Goal: Information Seeking & Learning: Learn about a topic

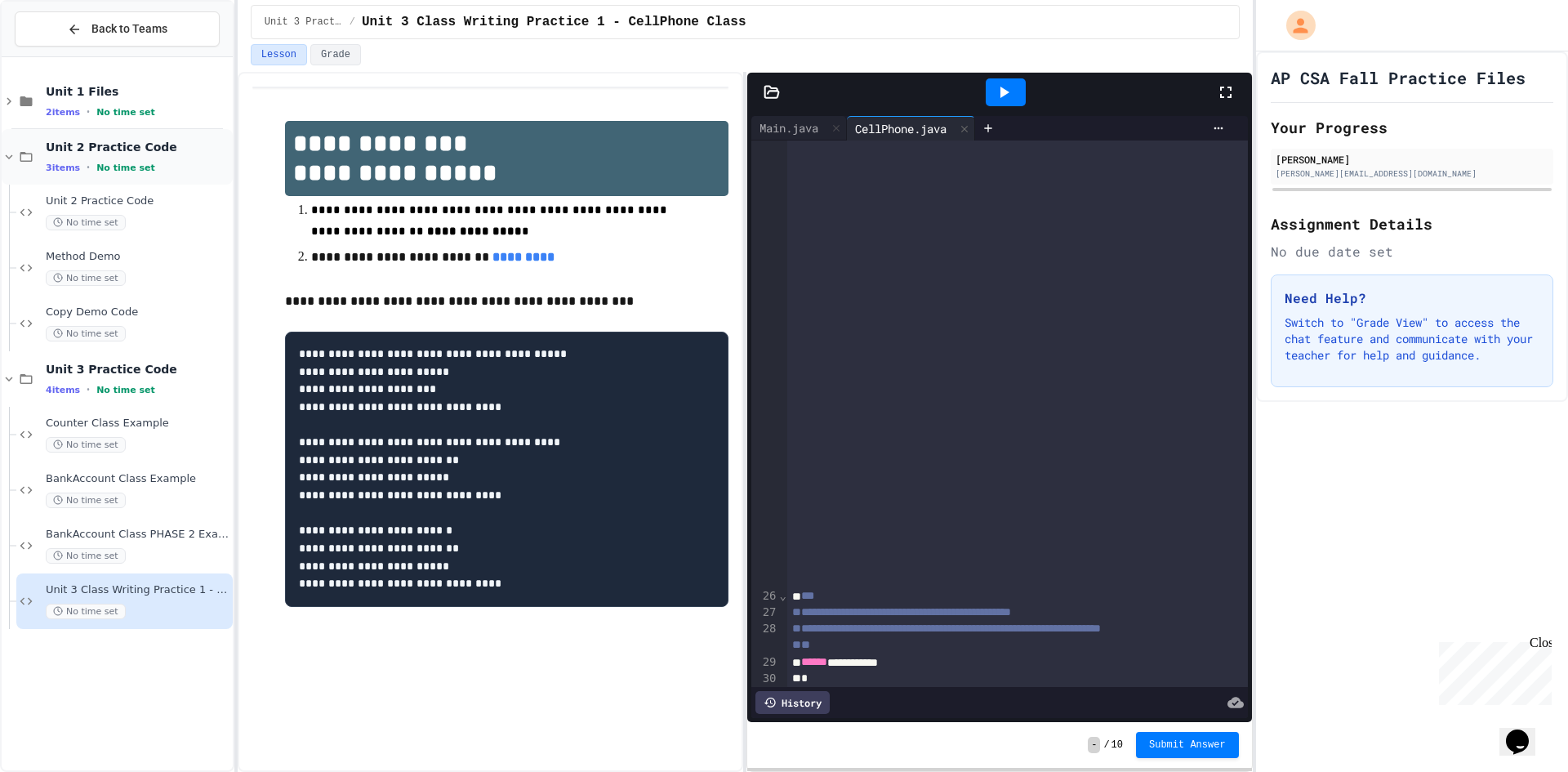
scroll to position [898, 0]
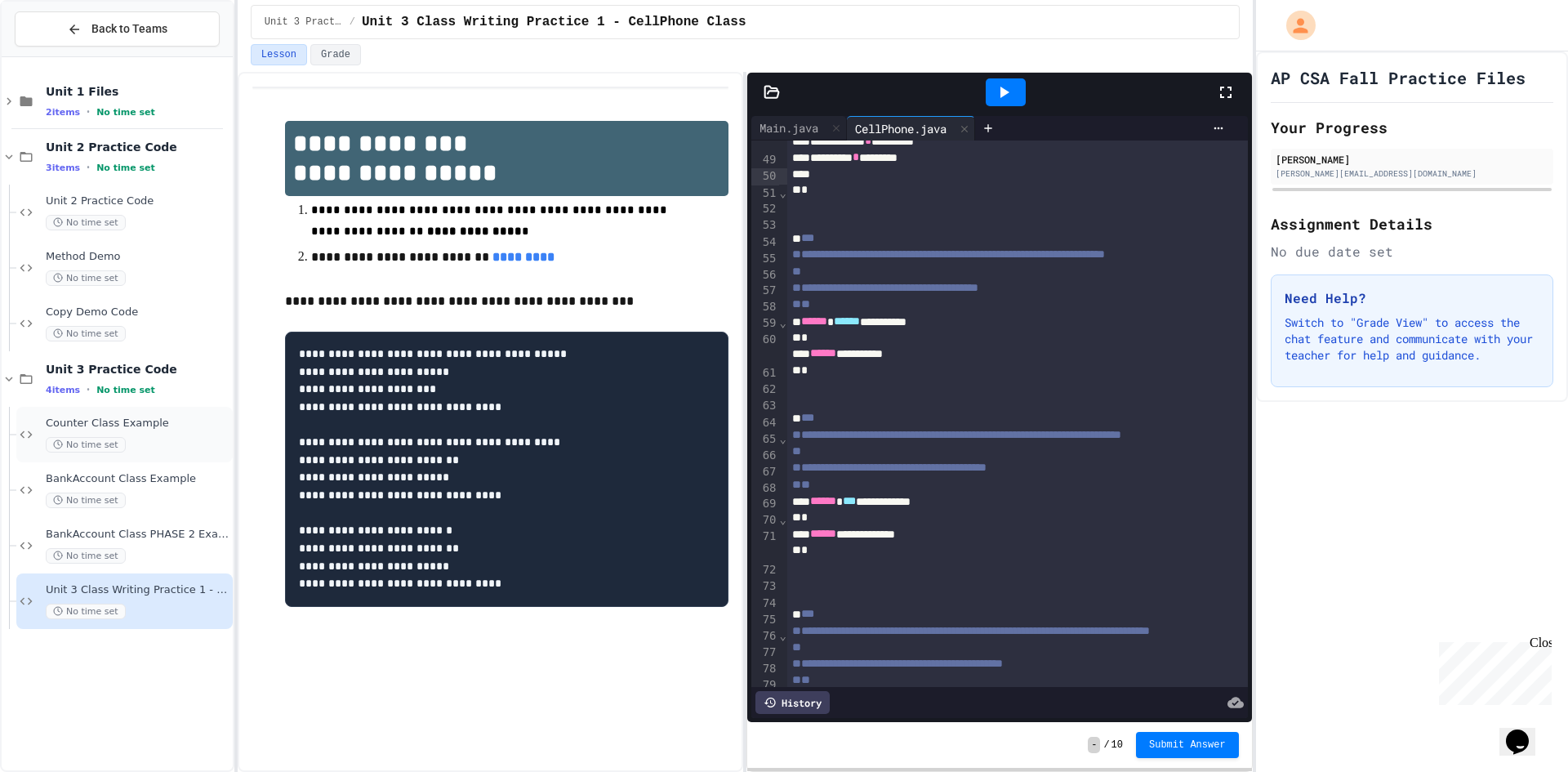
click at [152, 428] on span "Counter Class Example" at bounding box center [137, 424] width 183 height 14
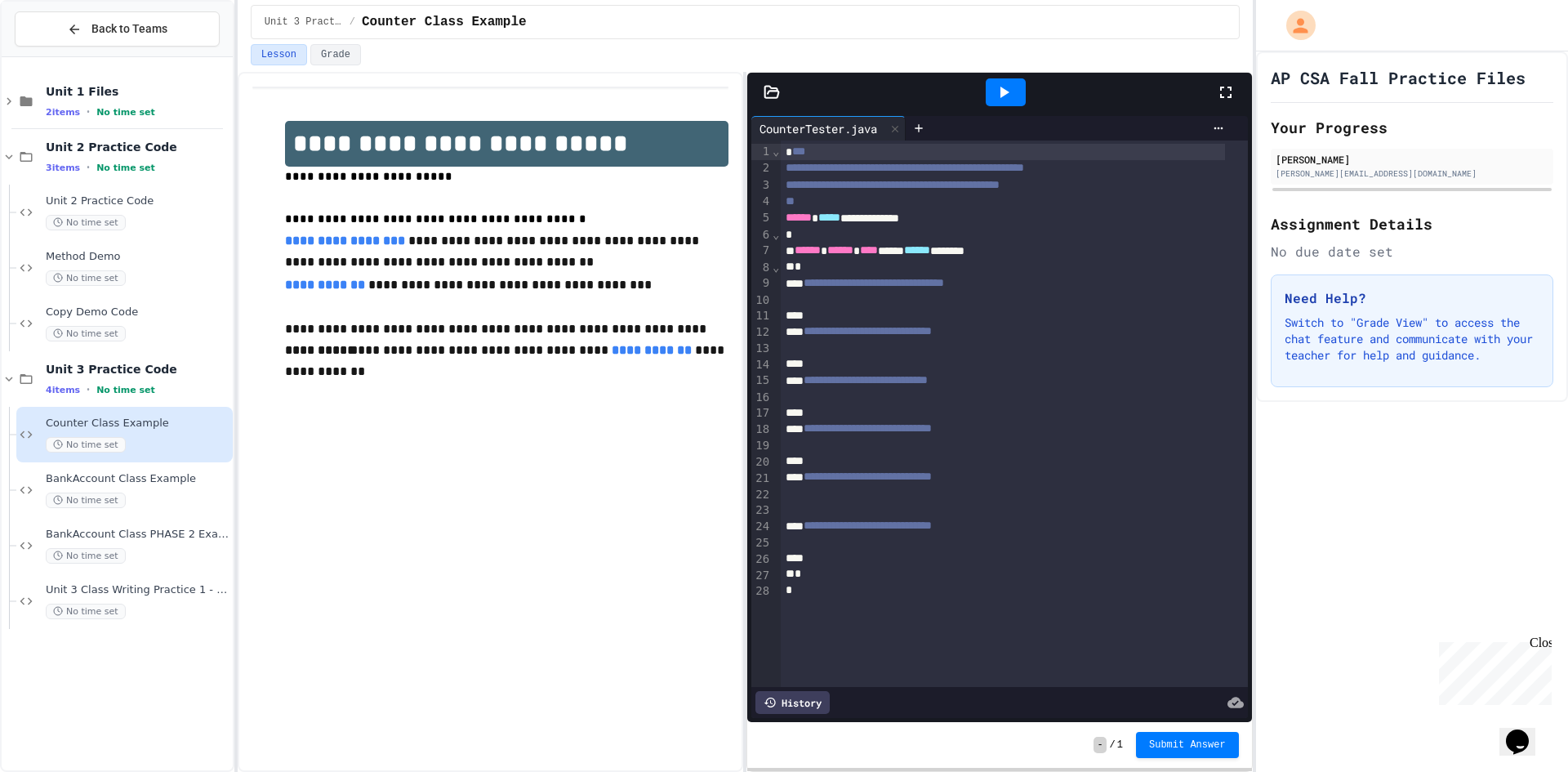
click at [921, 310] on div at bounding box center [1002, 316] width 444 height 16
click at [891, 293] on div at bounding box center [1014, 300] width 467 height 16
click at [158, 590] on span "Unit 3 Class Writing Practice 1 - CellPhone Class" at bounding box center [137, 590] width 183 height 14
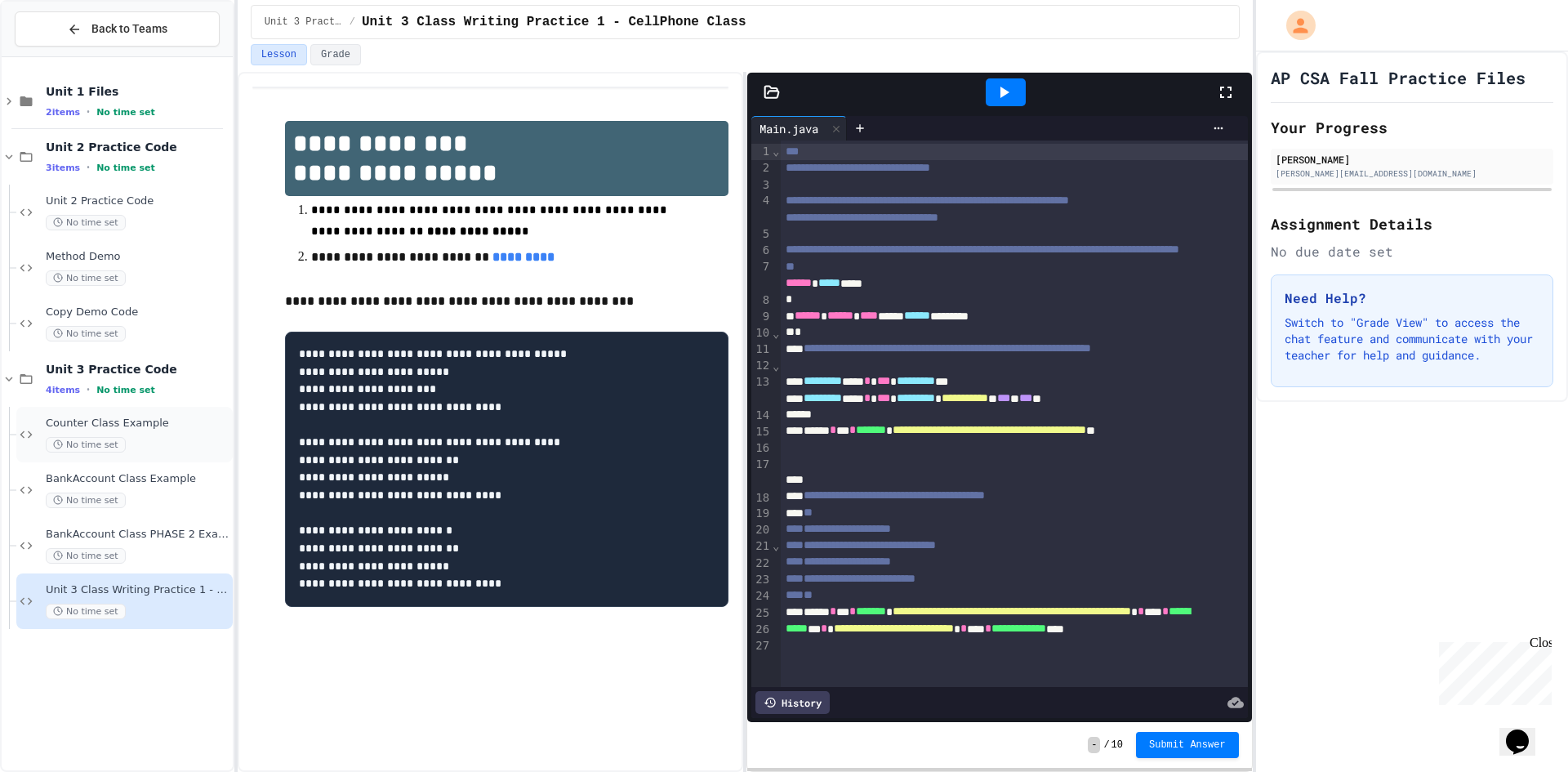
click at [144, 424] on span "Counter Class Example" at bounding box center [137, 424] width 183 height 14
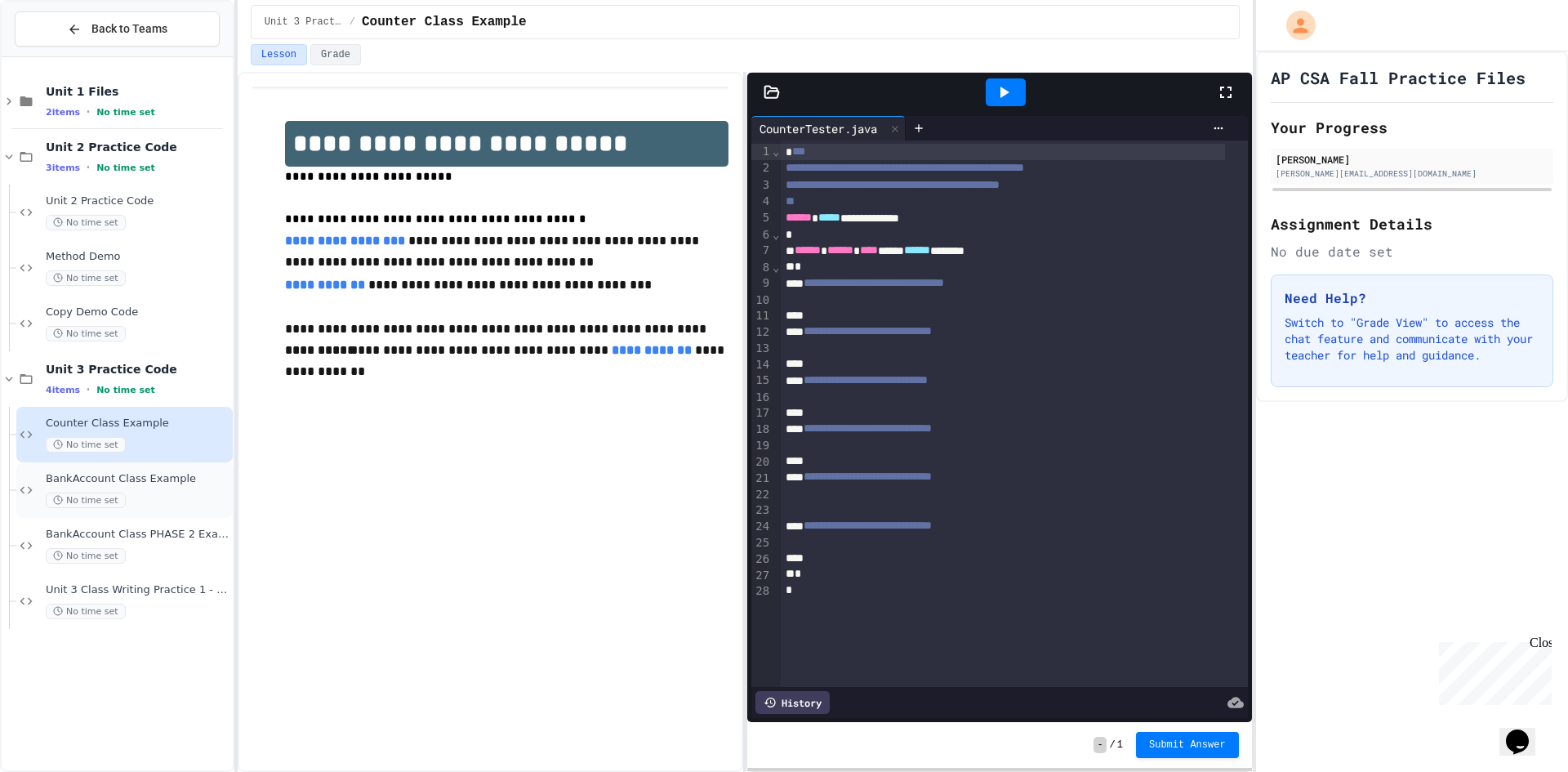
click at [168, 492] on div "BankAccount Class Example No time set" at bounding box center [137, 490] width 183 height 36
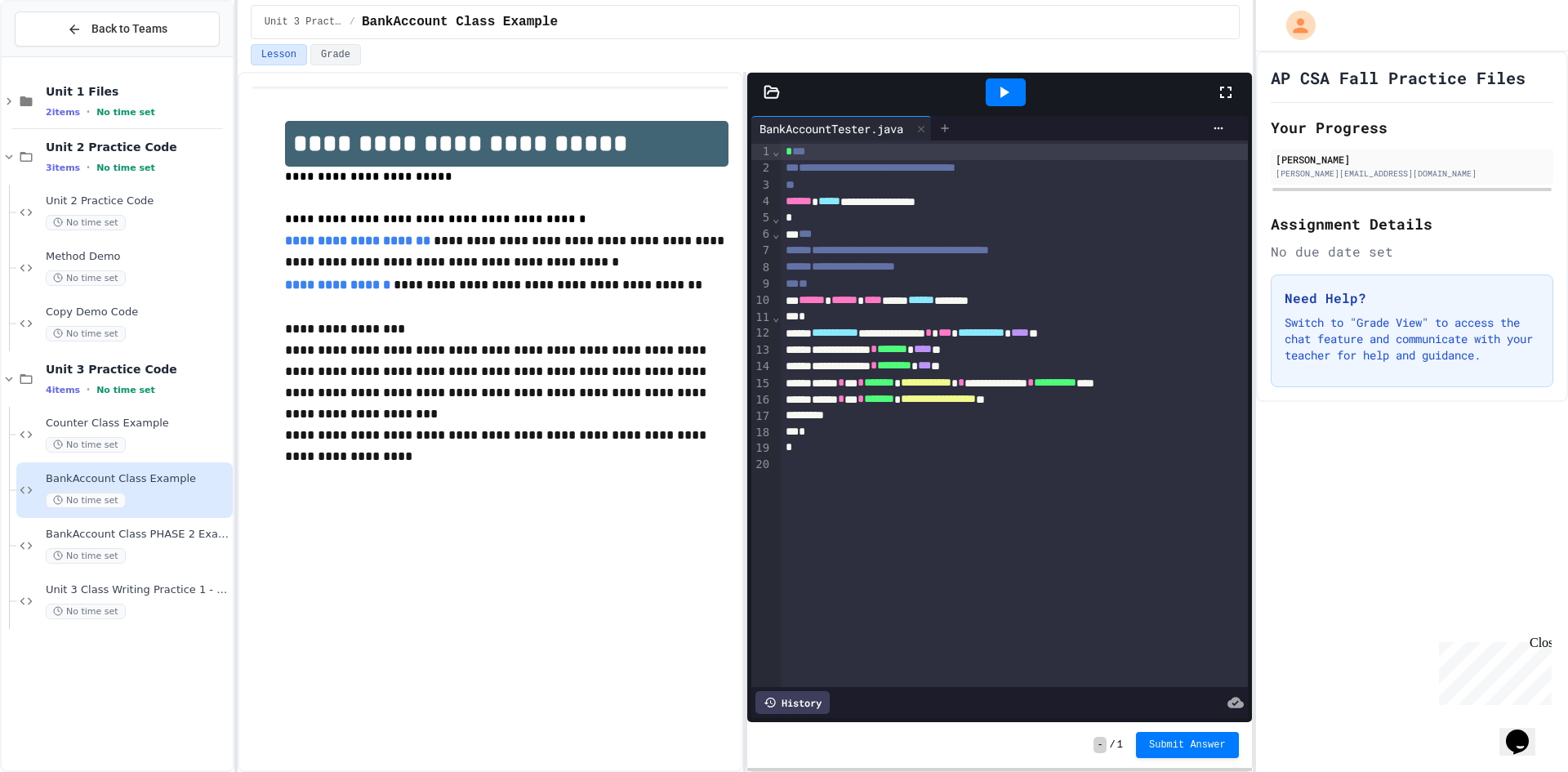
click at [951, 121] on div at bounding box center [944, 128] width 26 height 25
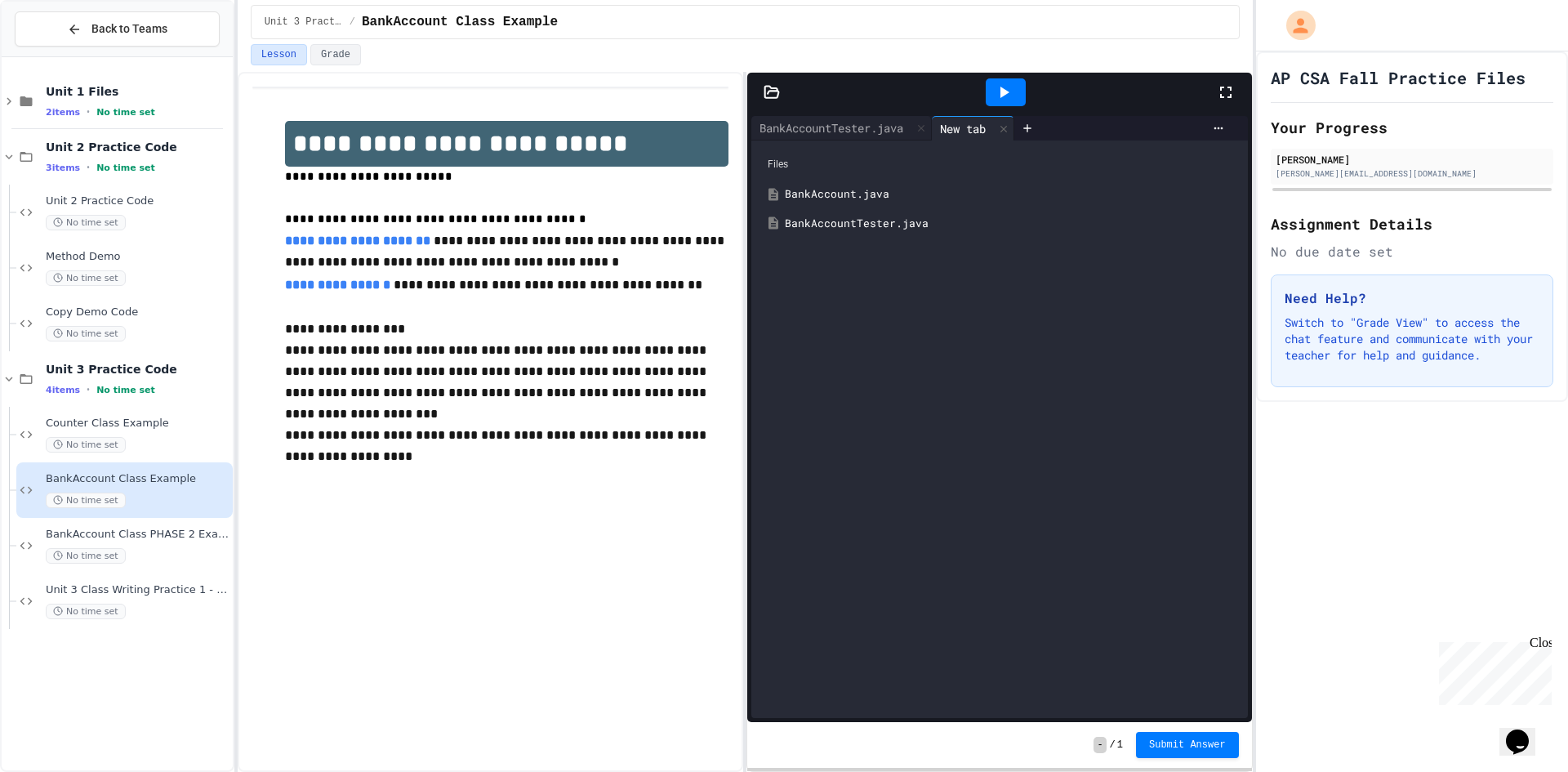
click at [932, 191] on div "BankAccount.java" at bounding box center [1011, 194] width 452 height 16
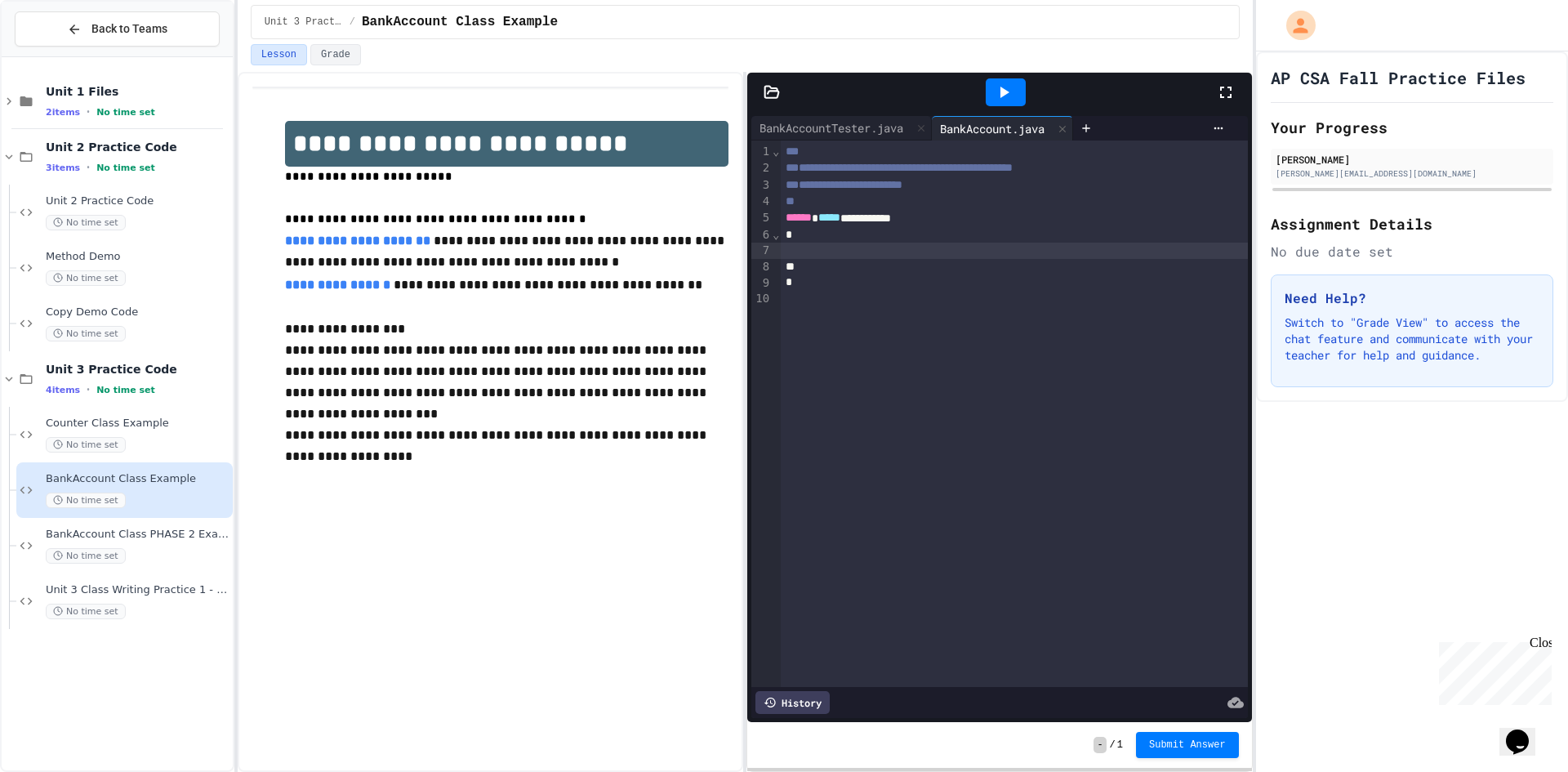
click at [861, 251] on div at bounding box center [1014, 251] width 467 height 16
click at [844, 123] on div "BankAccountTester.java" at bounding box center [831, 127] width 160 height 17
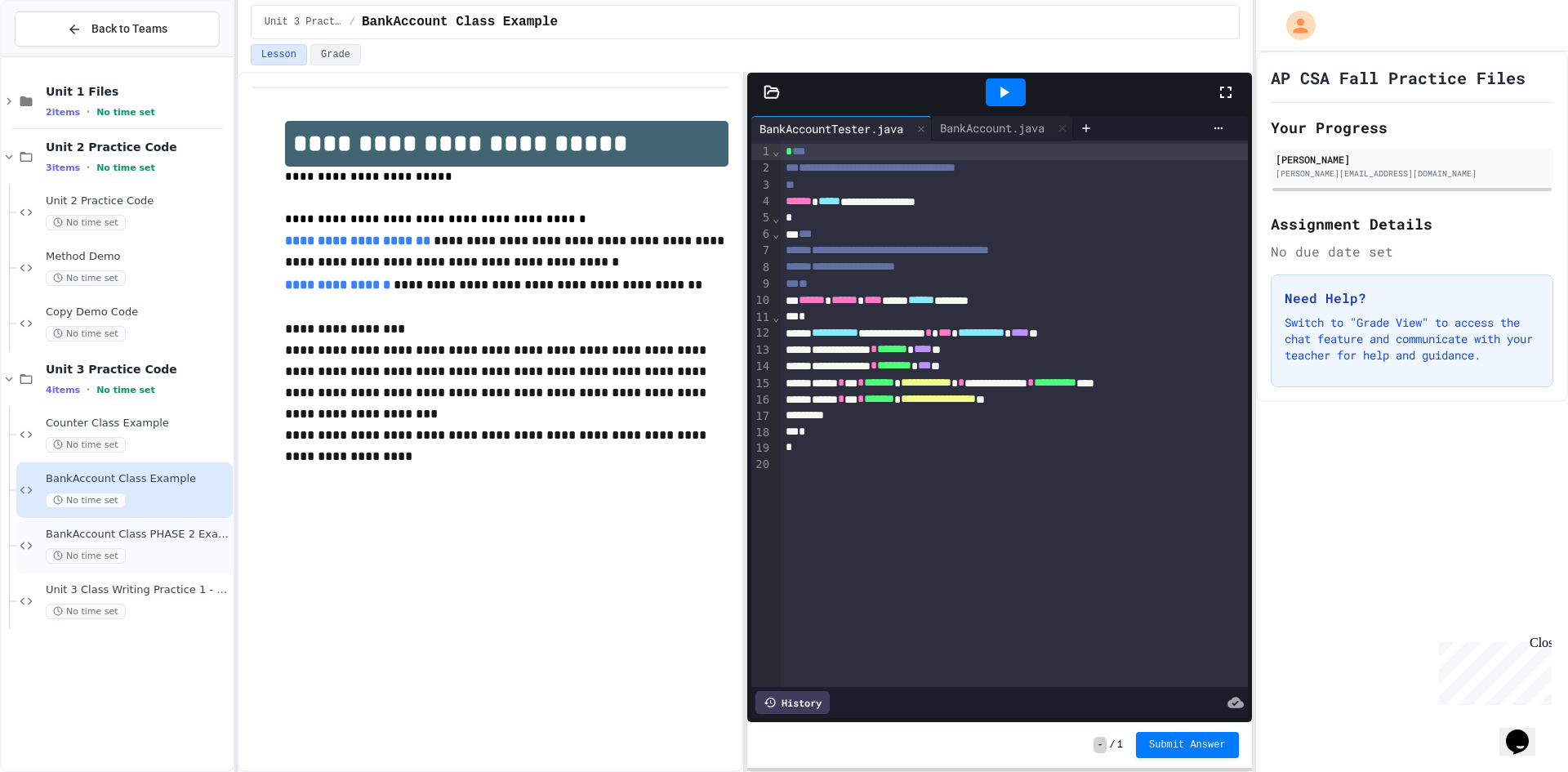
click at [128, 544] on div "BankAccount Class PHASE 2 Example No time set" at bounding box center [137, 546] width 183 height 36
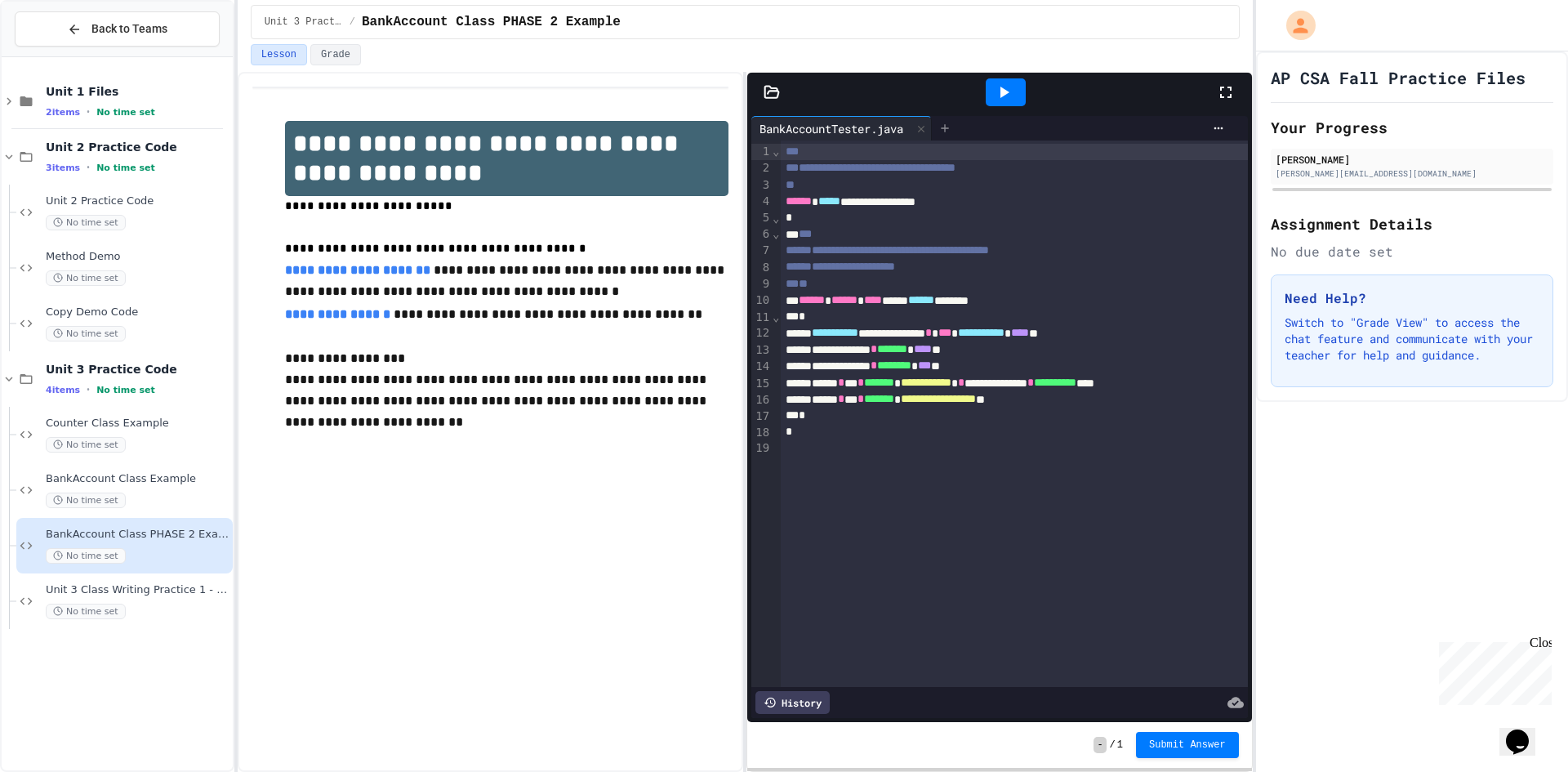
click at [950, 131] on icon at bounding box center [944, 128] width 13 height 13
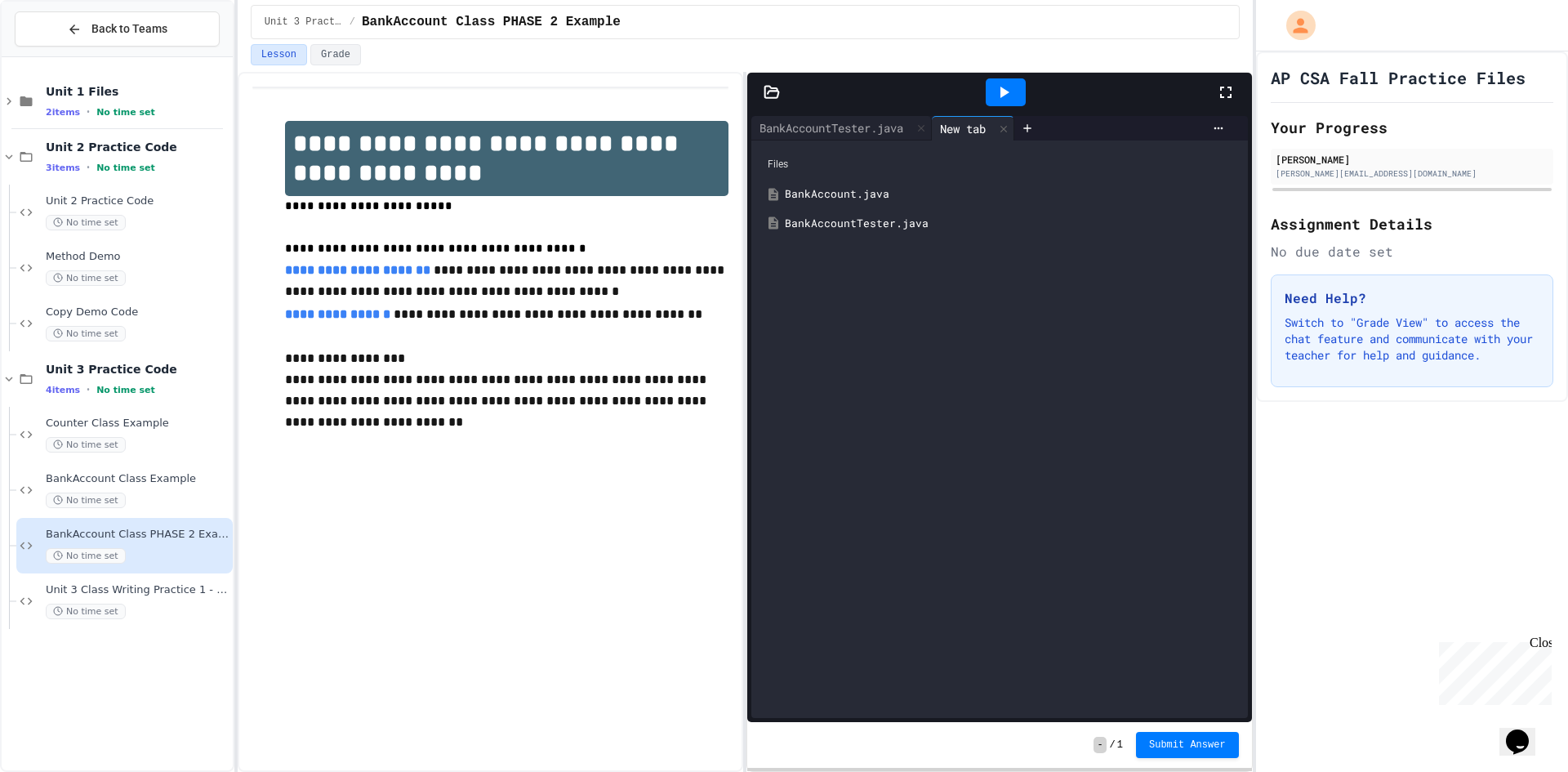
click at [898, 193] on div "BankAccount.java" at bounding box center [1011, 194] width 452 height 16
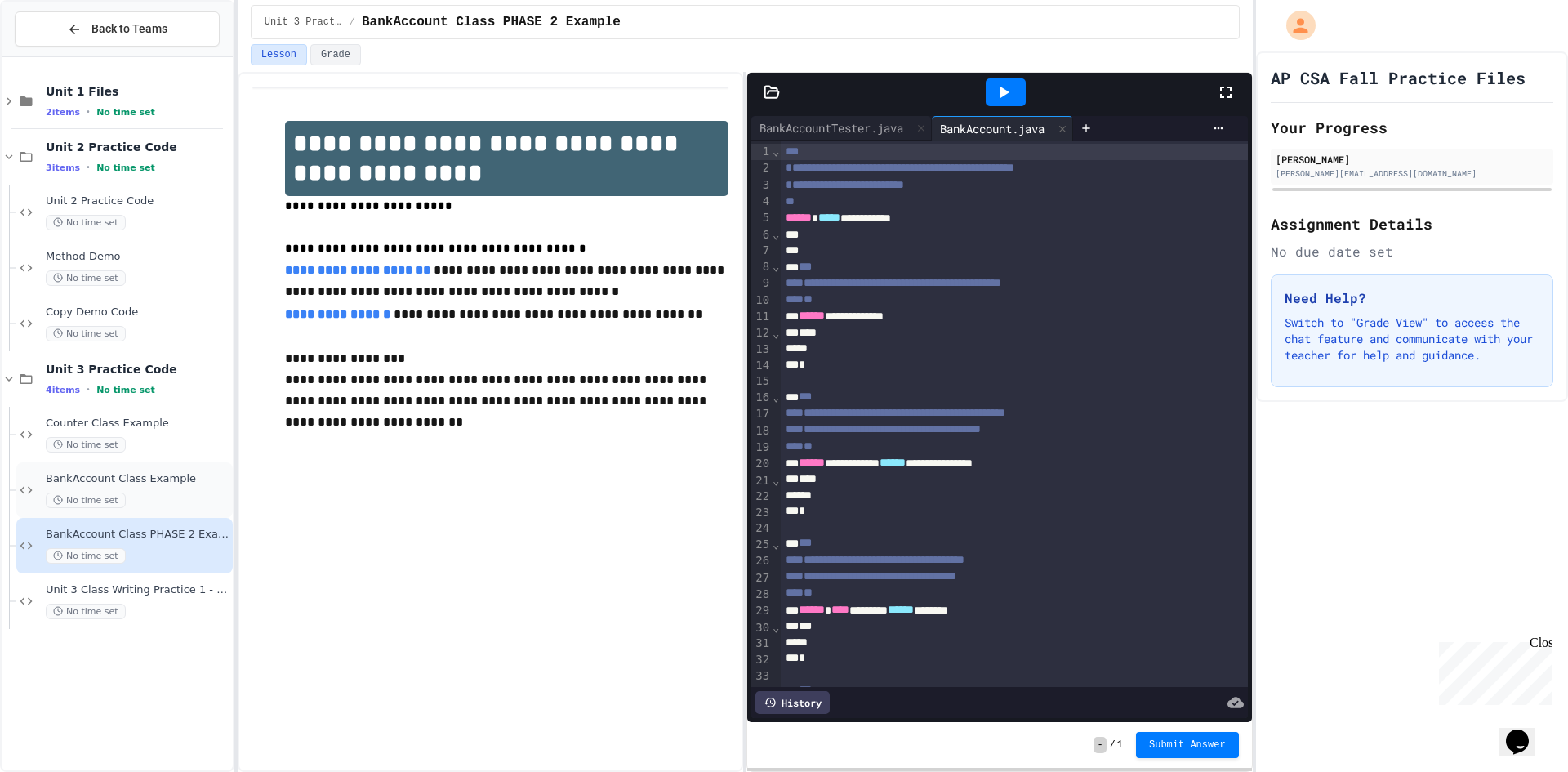
click at [166, 487] on div "BankAccount Class Example No time set" at bounding box center [137, 490] width 183 height 36
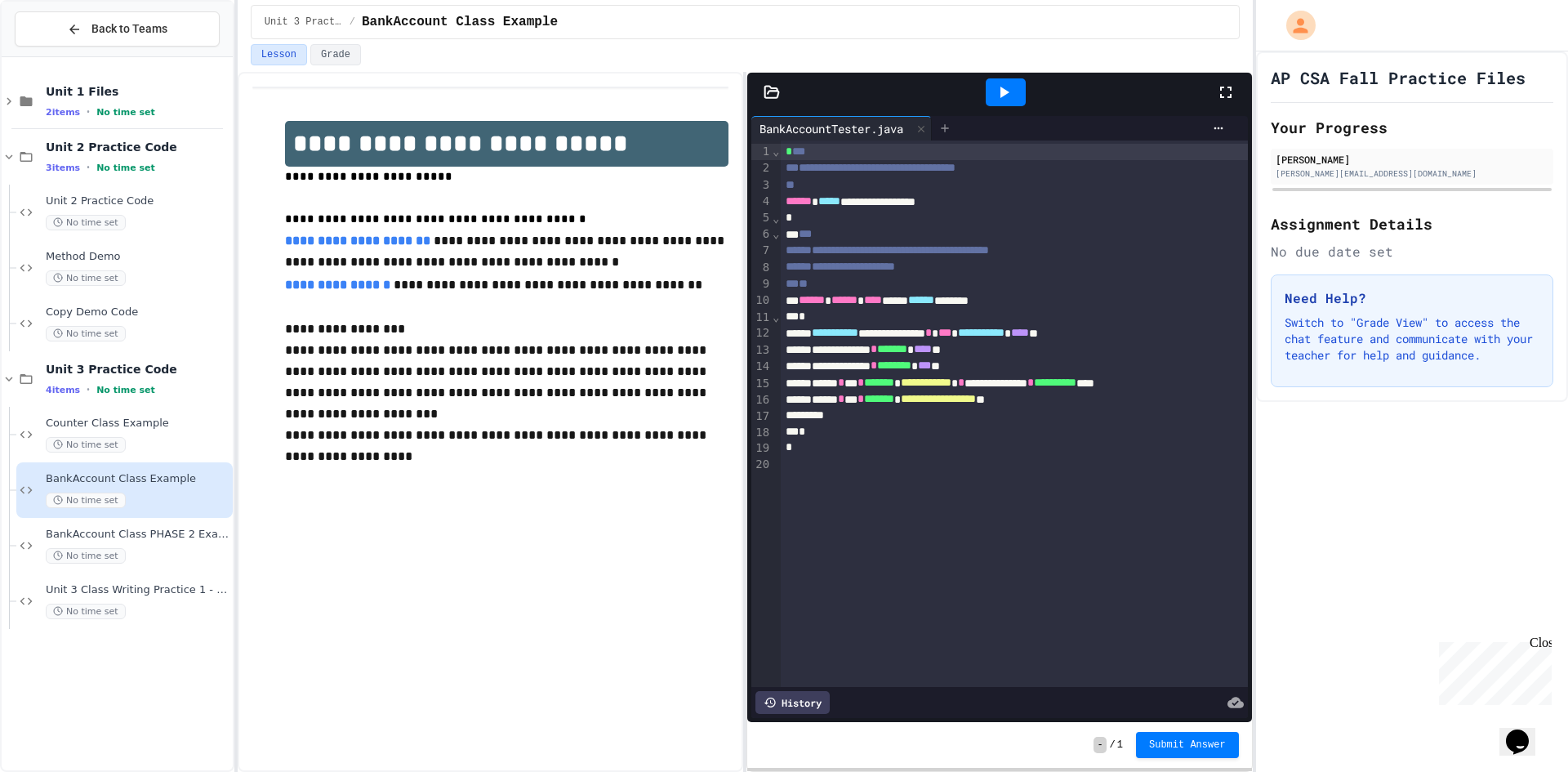
click at [956, 118] on div at bounding box center [944, 128] width 26 height 25
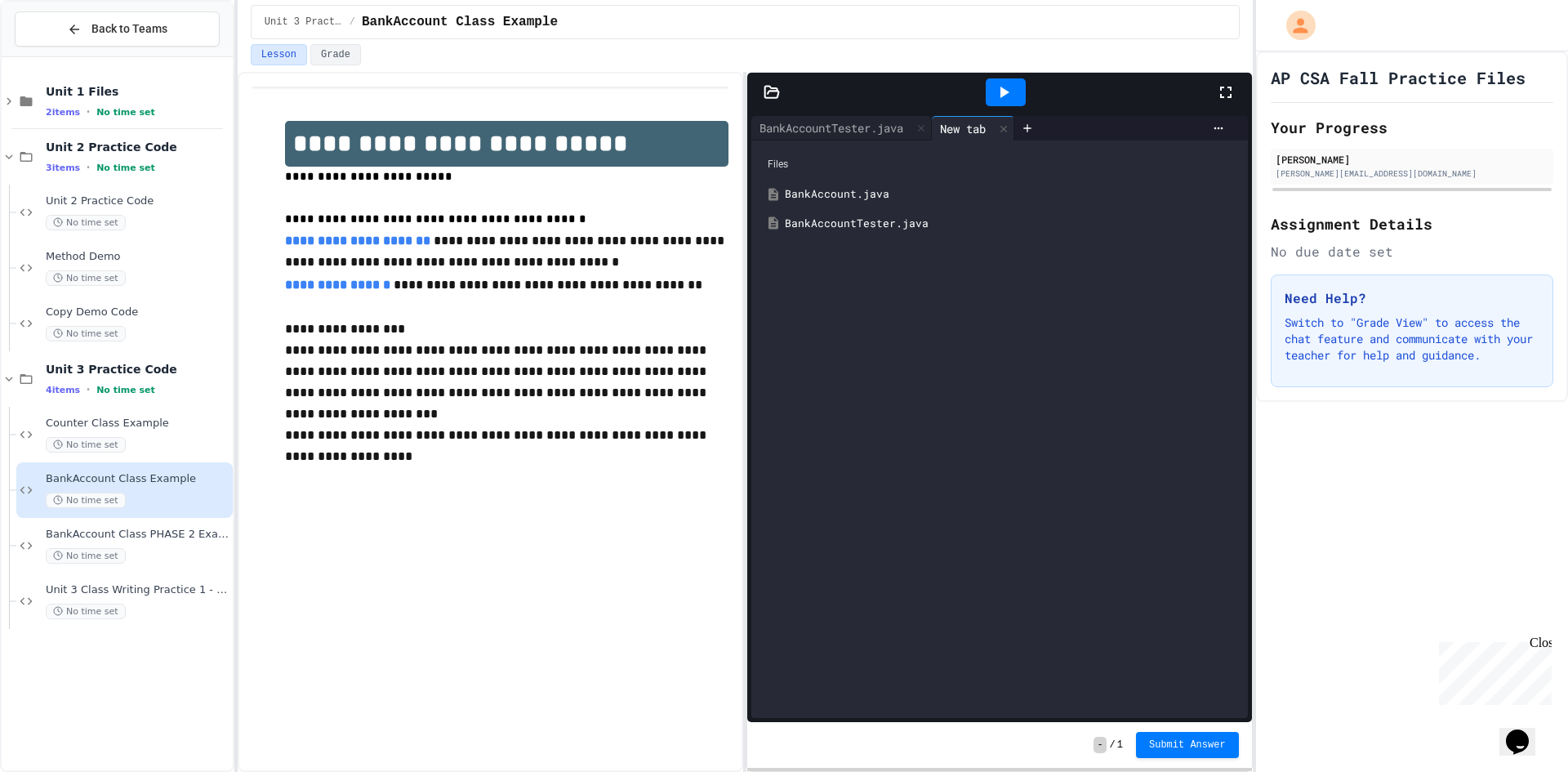
click at [906, 191] on div "BankAccount.java" at bounding box center [1011, 194] width 452 height 16
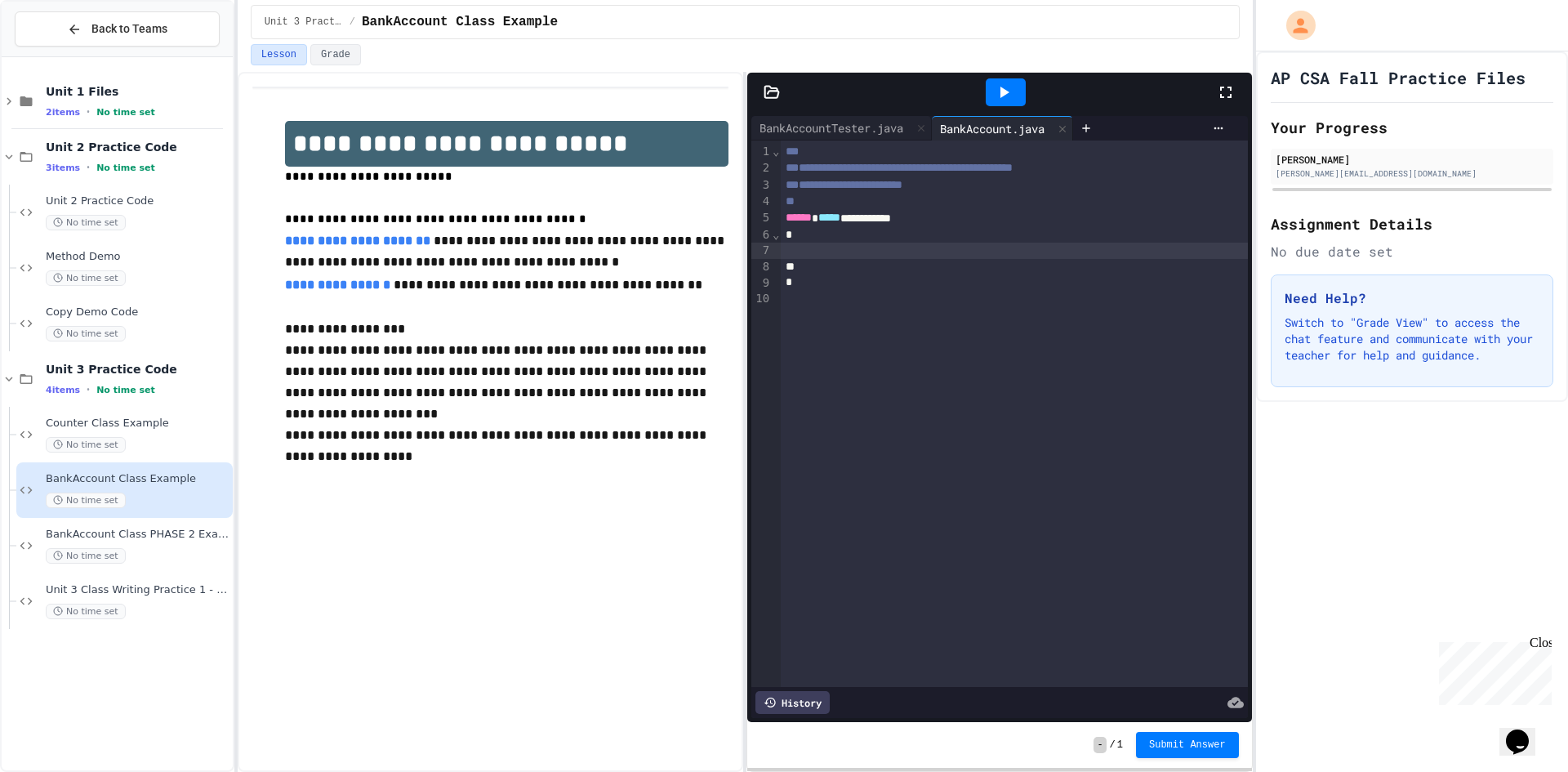
click at [911, 252] on div at bounding box center [1014, 251] width 467 height 16
click at [877, 237] on div "*" at bounding box center [1002, 235] width 444 height 16
click at [838, 336] on div at bounding box center [1002, 331] width 444 height 16
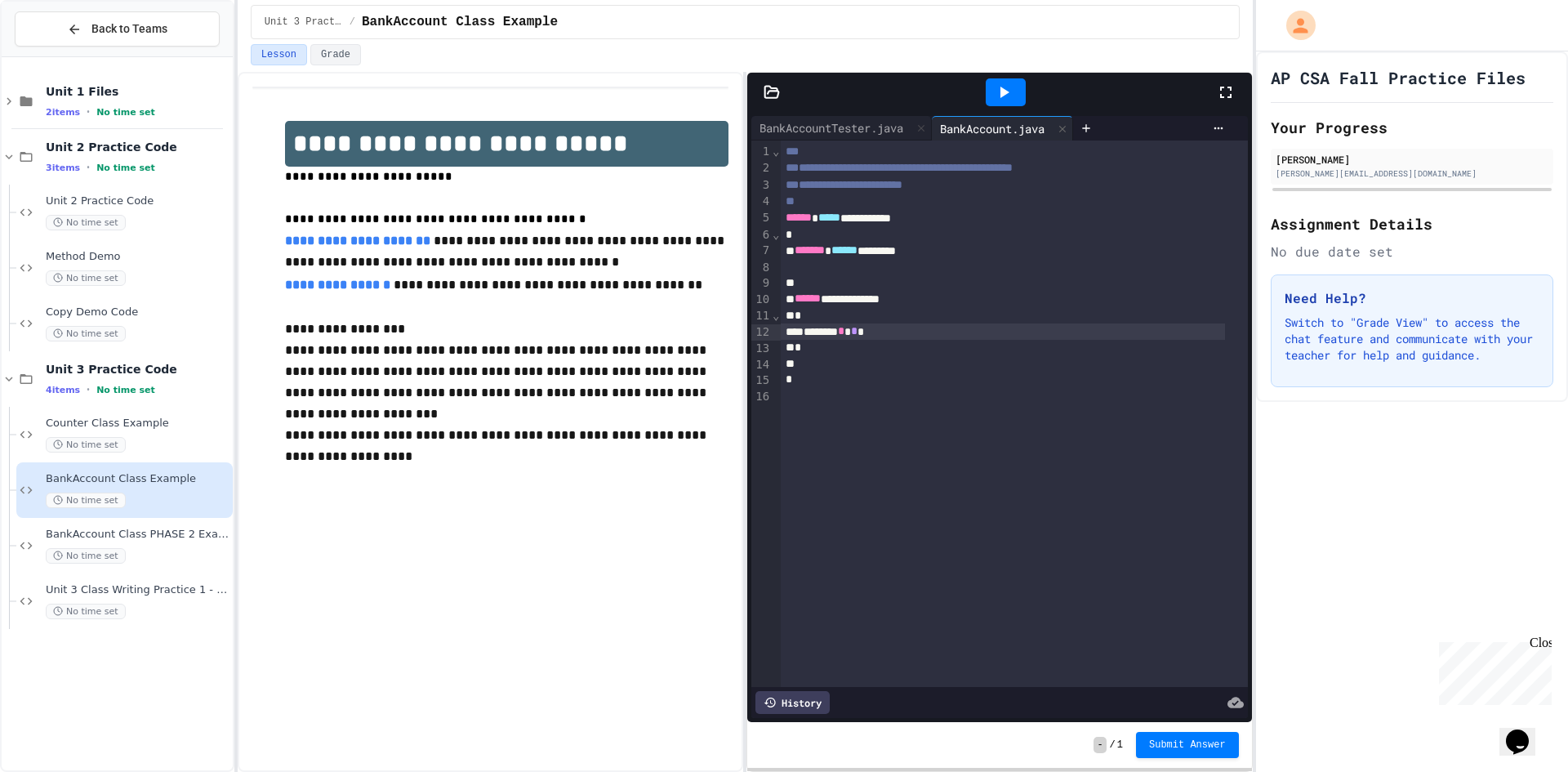
click at [828, 372] on div at bounding box center [1002, 364] width 444 height 16
click at [869, 123] on div "BankAccountTester.java" at bounding box center [831, 127] width 160 height 17
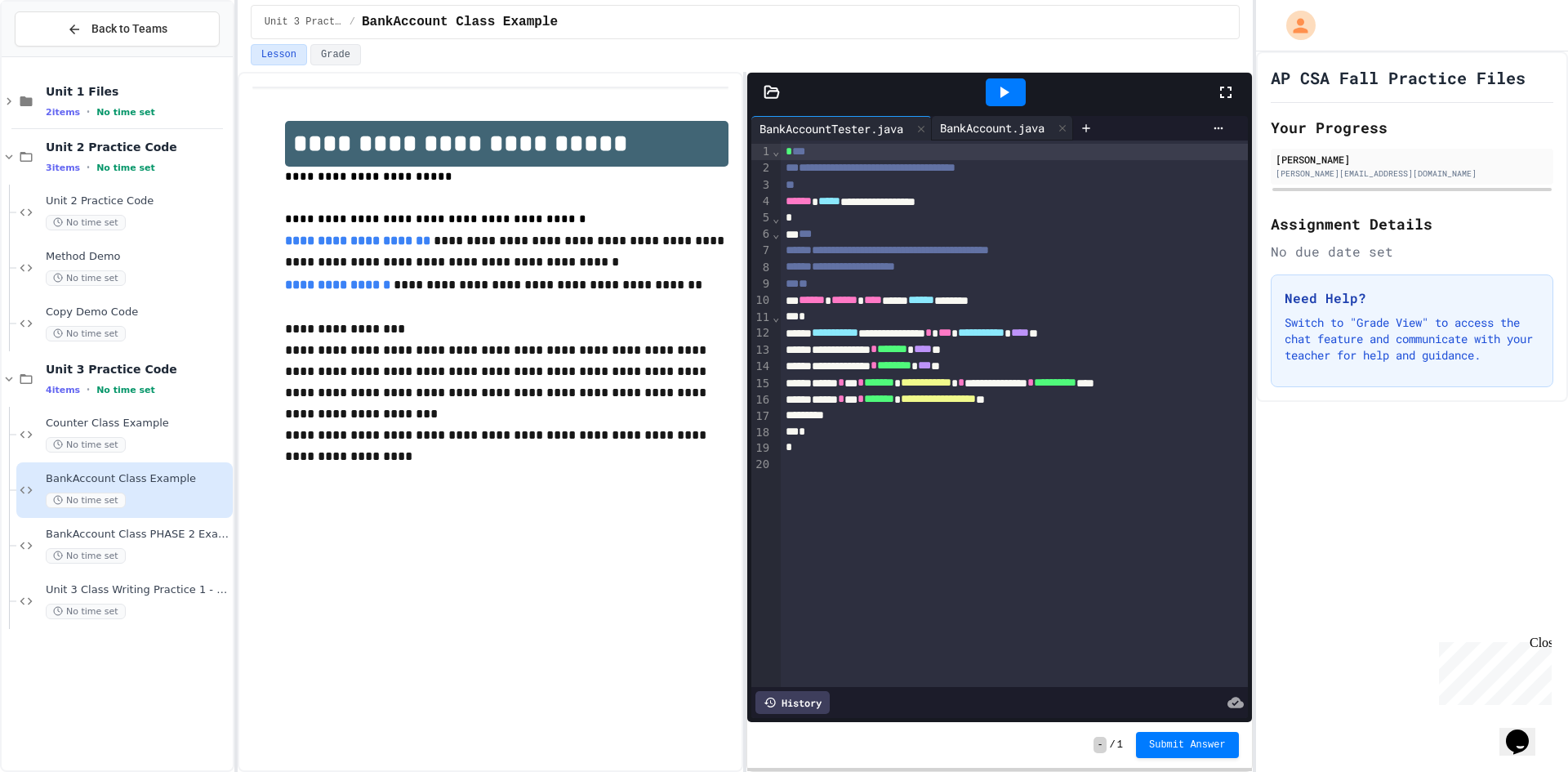
click at [999, 135] on div "BankAccount.java" at bounding box center [992, 127] width 121 height 17
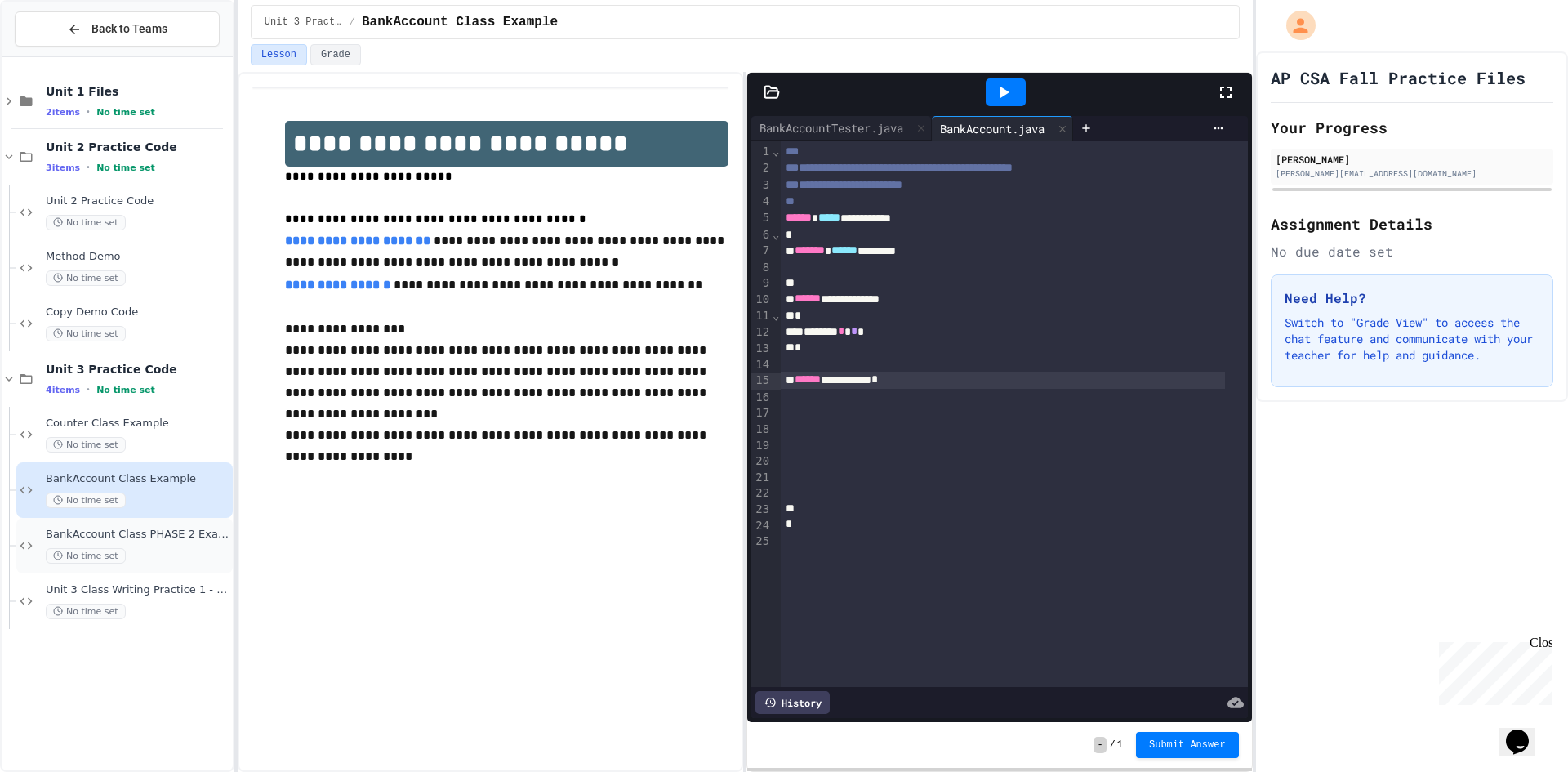
click at [161, 547] on div "BankAccount Class PHASE 2 Example No time set" at bounding box center [137, 546] width 183 height 36
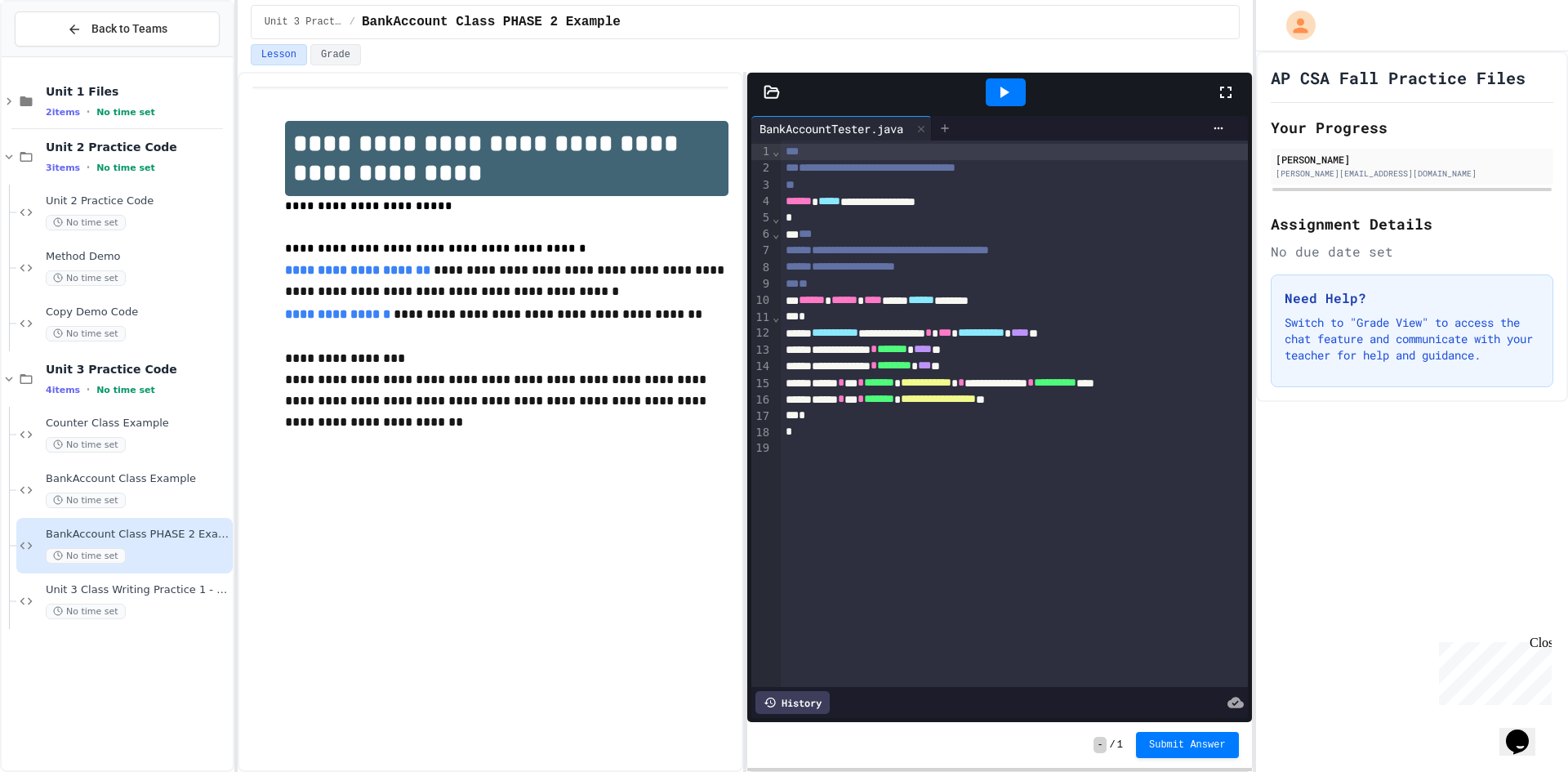
click at [951, 126] on icon at bounding box center [944, 128] width 13 height 13
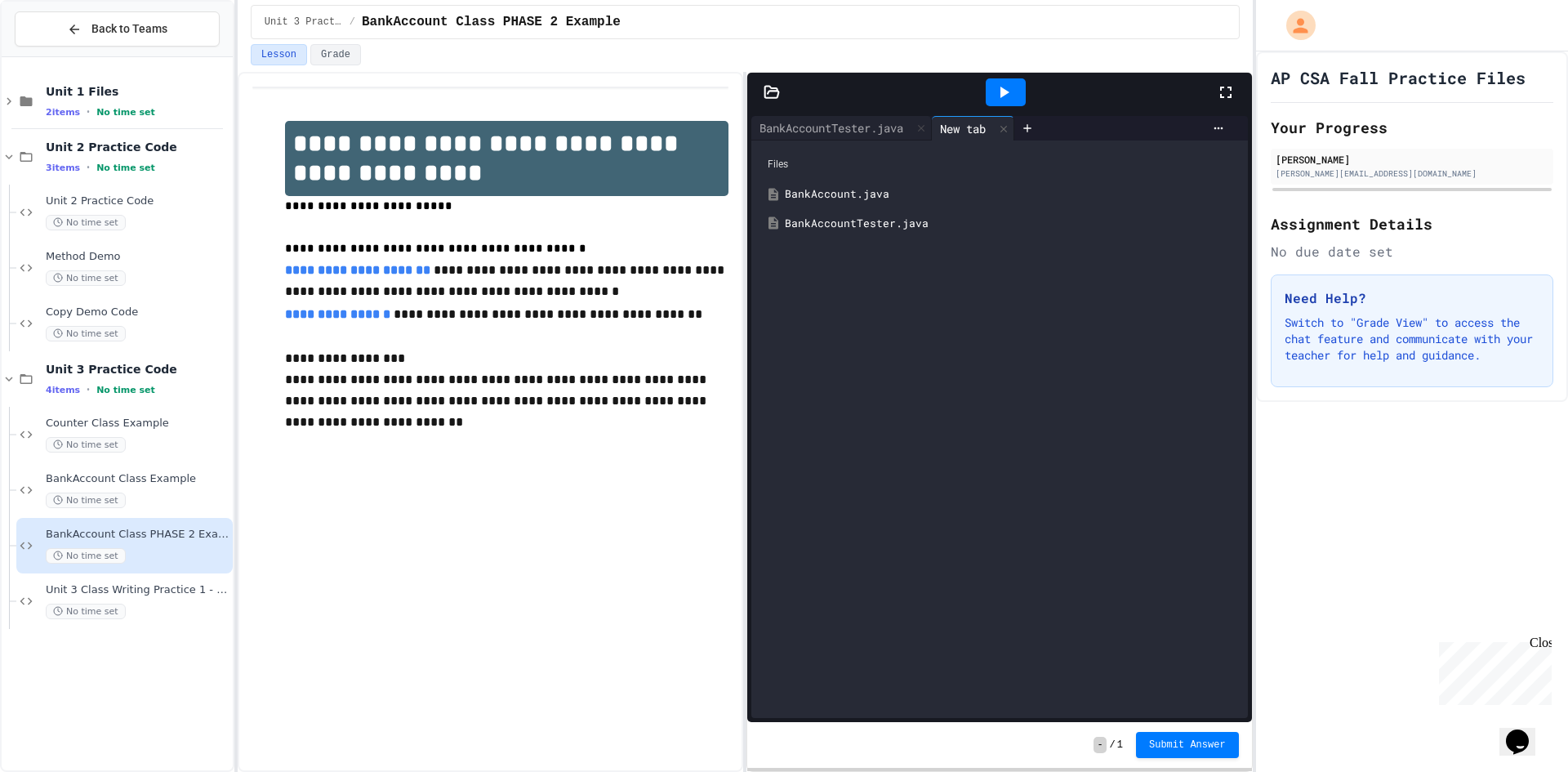
click at [904, 183] on div "BankAccount.java" at bounding box center [998, 194] width 480 height 29
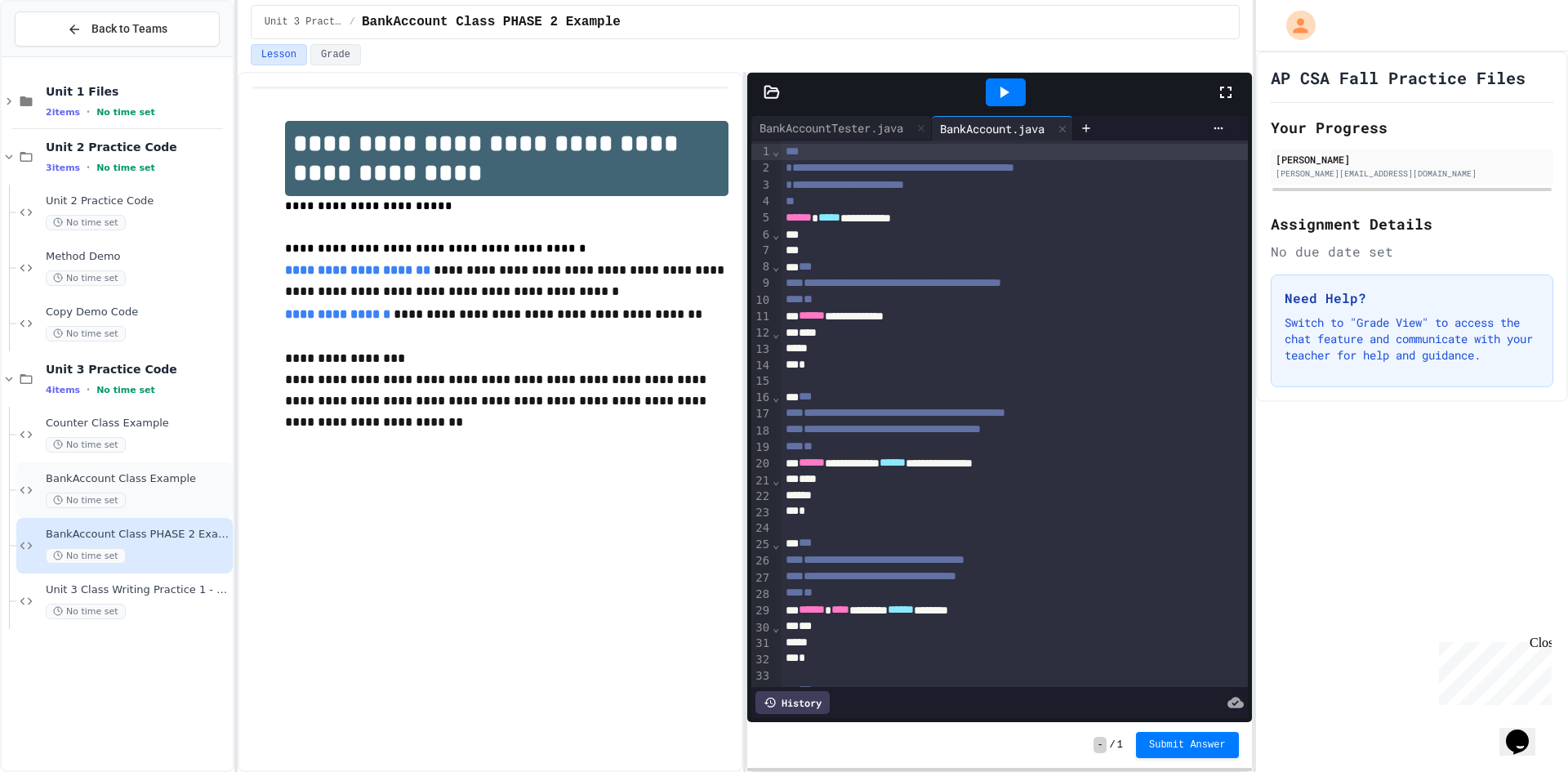
click at [116, 489] on div "BankAccount Class Example No time set" at bounding box center [137, 490] width 183 height 36
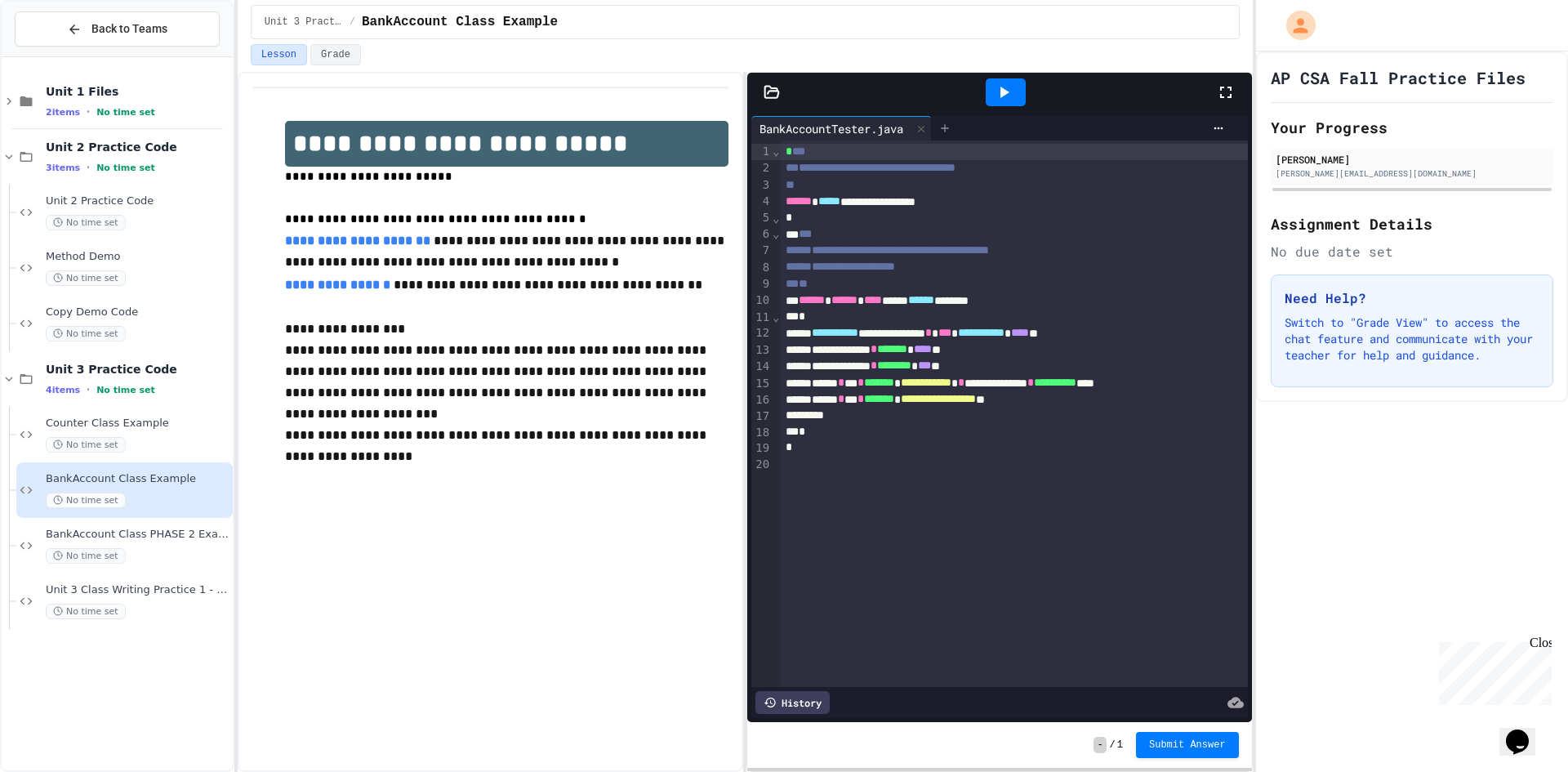
click at [947, 126] on icon at bounding box center [944, 128] width 13 height 13
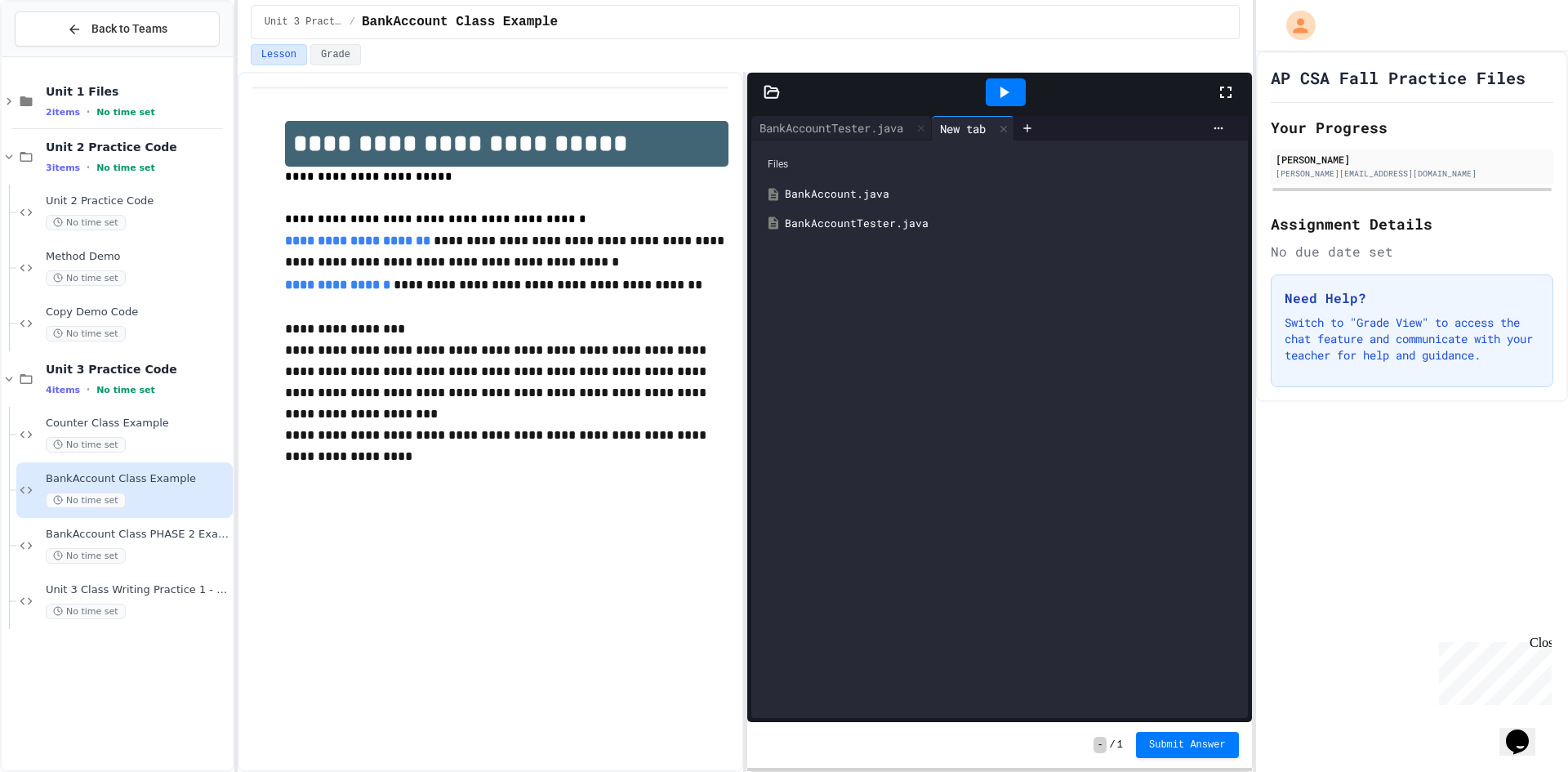
click at [922, 192] on div "BankAccount.java" at bounding box center [1011, 194] width 452 height 16
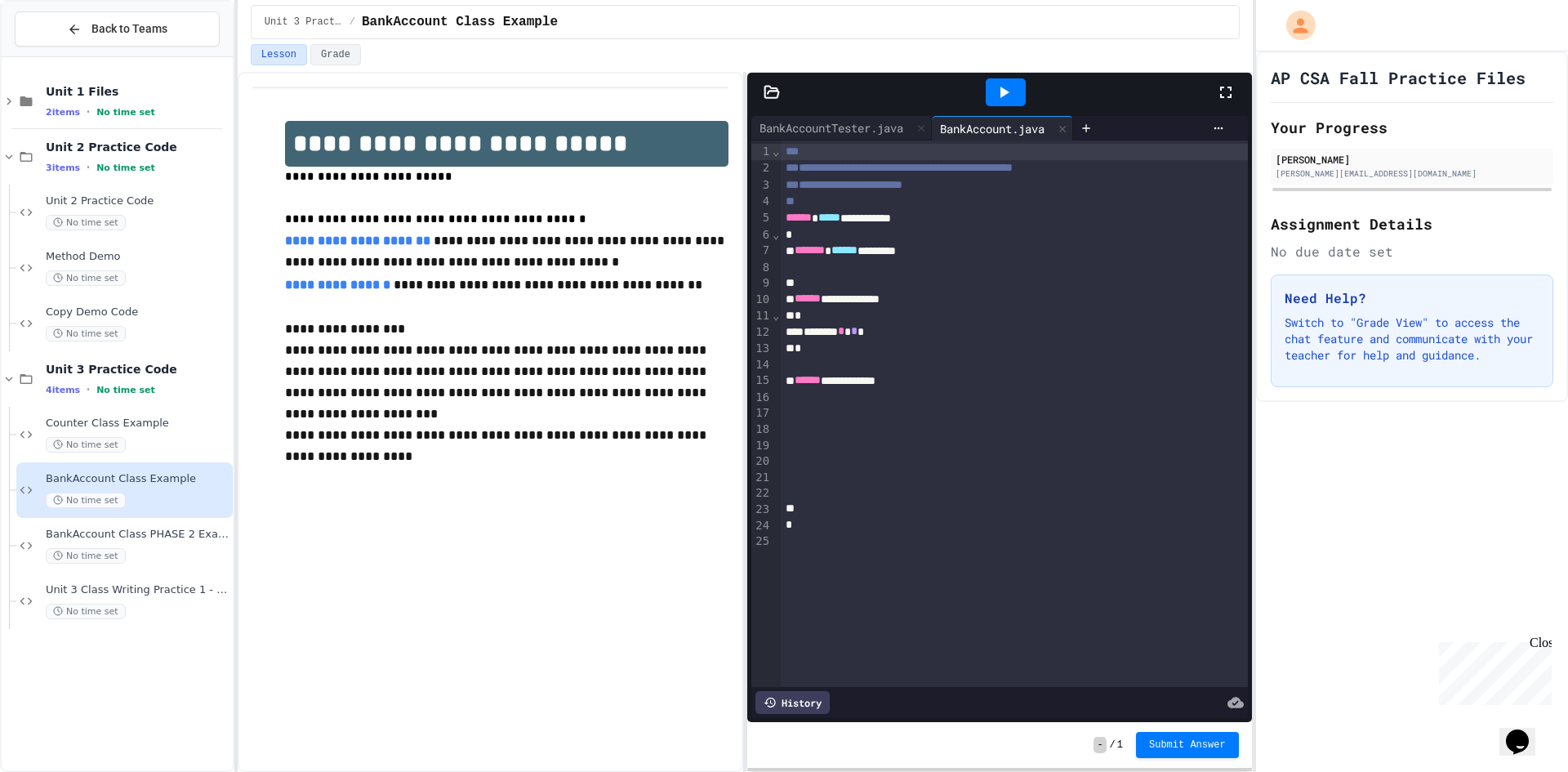
click at [925, 385] on div "**********" at bounding box center [1002, 380] width 444 height 16
click at [863, 461] on div at bounding box center [1014, 461] width 467 height 16
click at [867, 447] on div at bounding box center [1014, 445] width 467 height 16
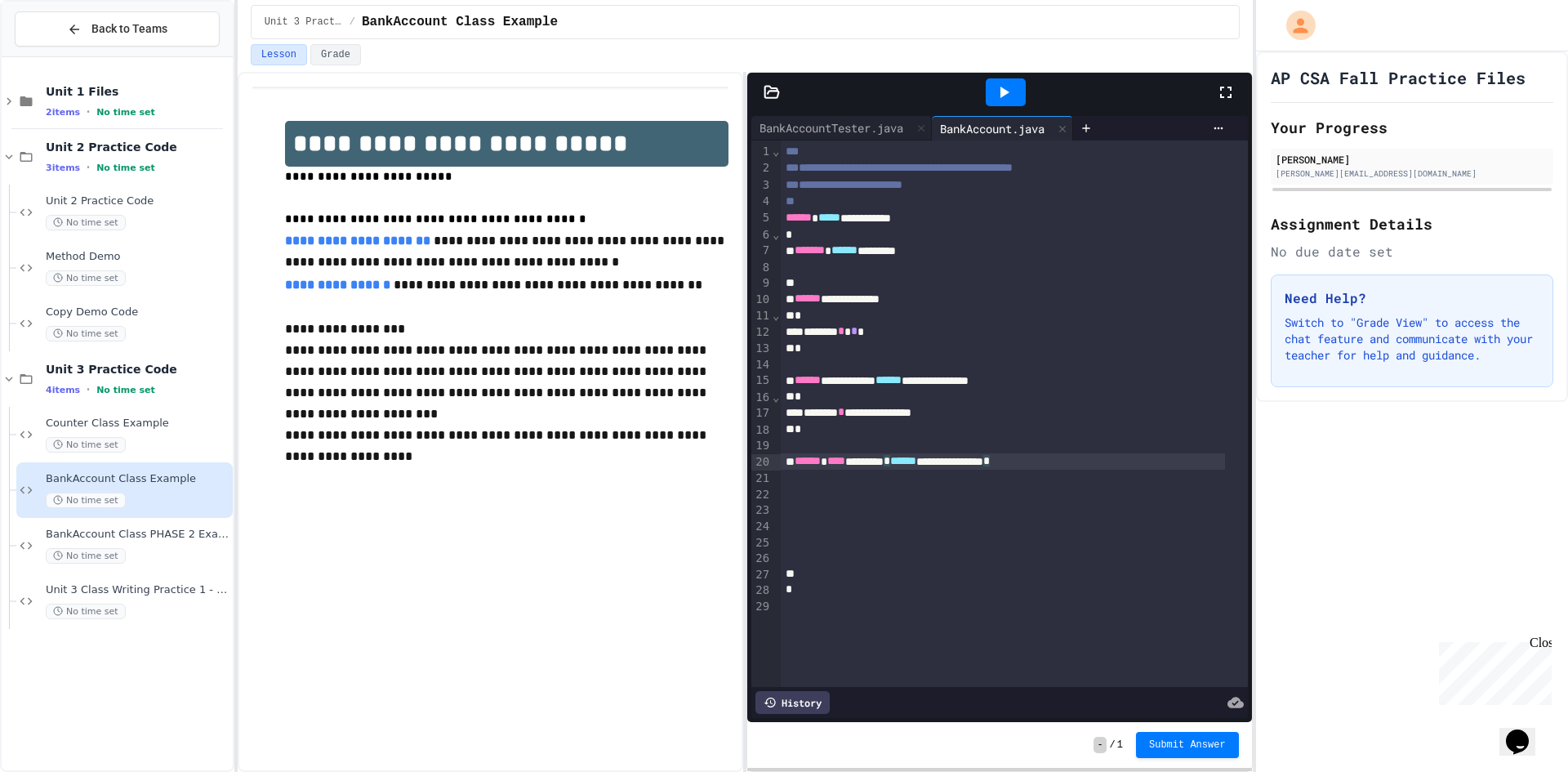
click at [932, 482] on div at bounding box center [1014, 478] width 467 height 16
click at [828, 532] on div at bounding box center [1014, 526] width 467 height 16
click at [1100, 549] on div "**********" at bounding box center [996, 542] width 432 height 16
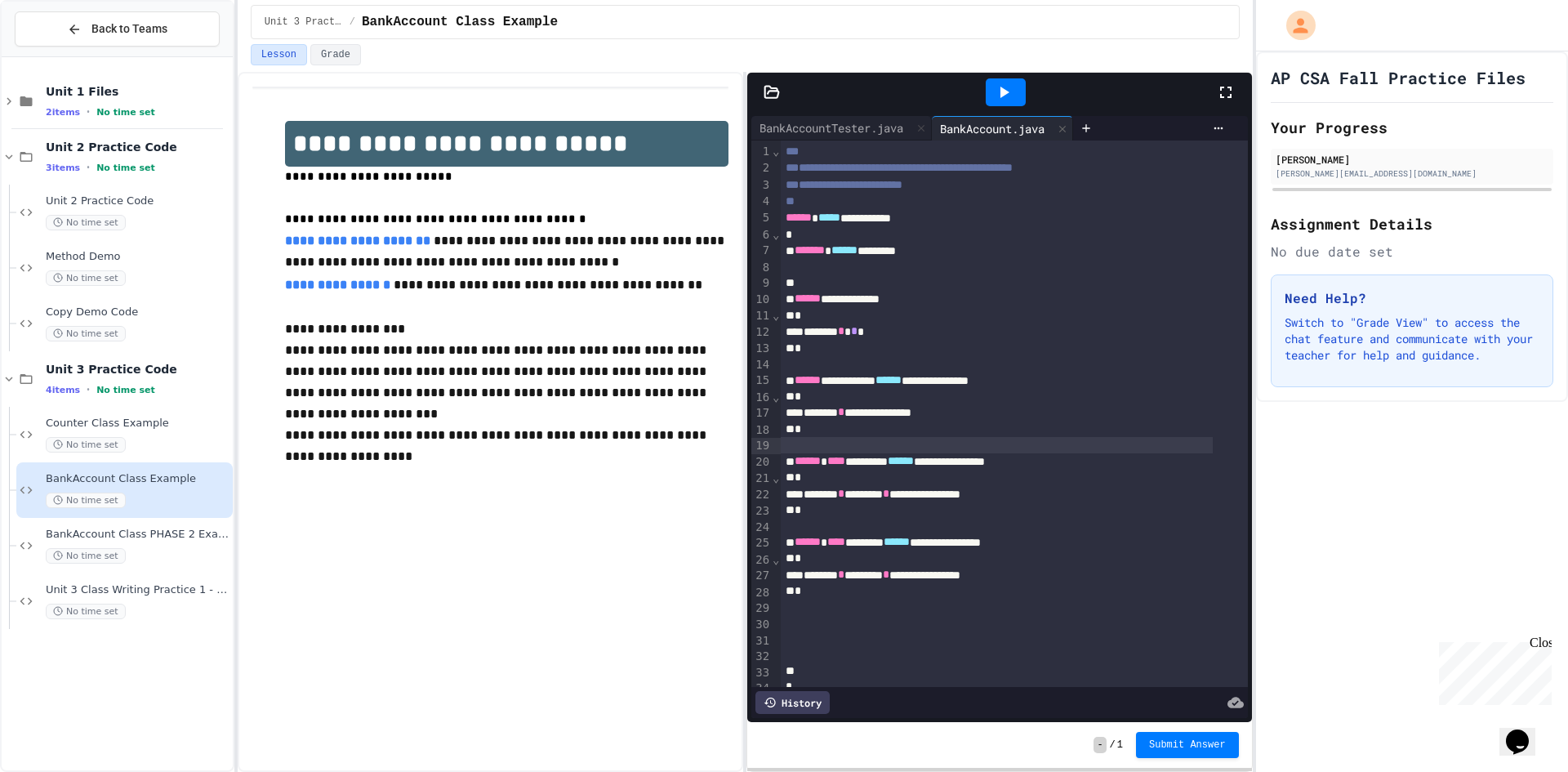
click at [927, 449] on div at bounding box center [996, 445] width 432 height 16
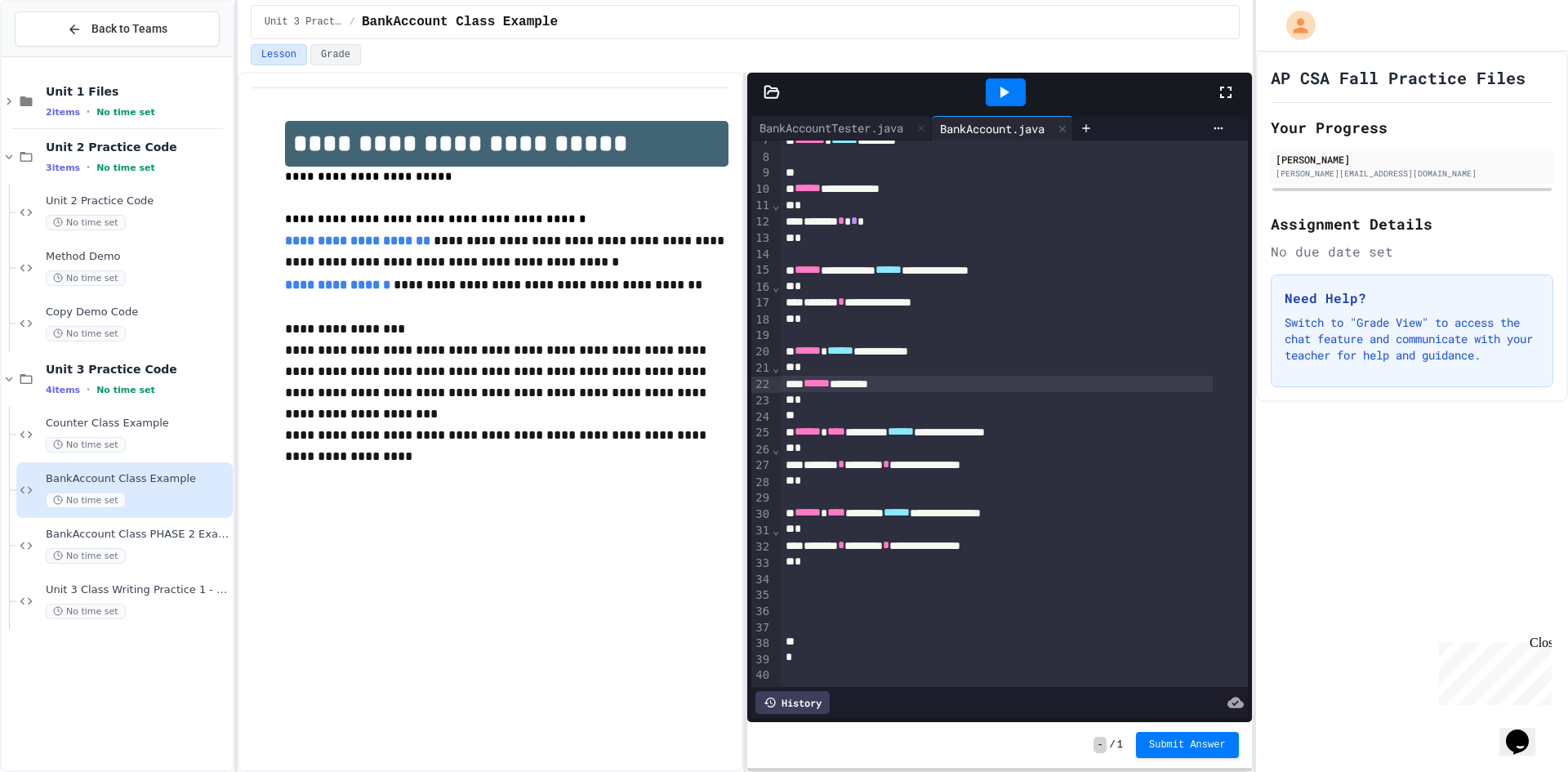
scroll to position [134, 0]
click at [853, 134] on div "BankAccountTester.java" at bounding box center [831, 127] width 160 height 17
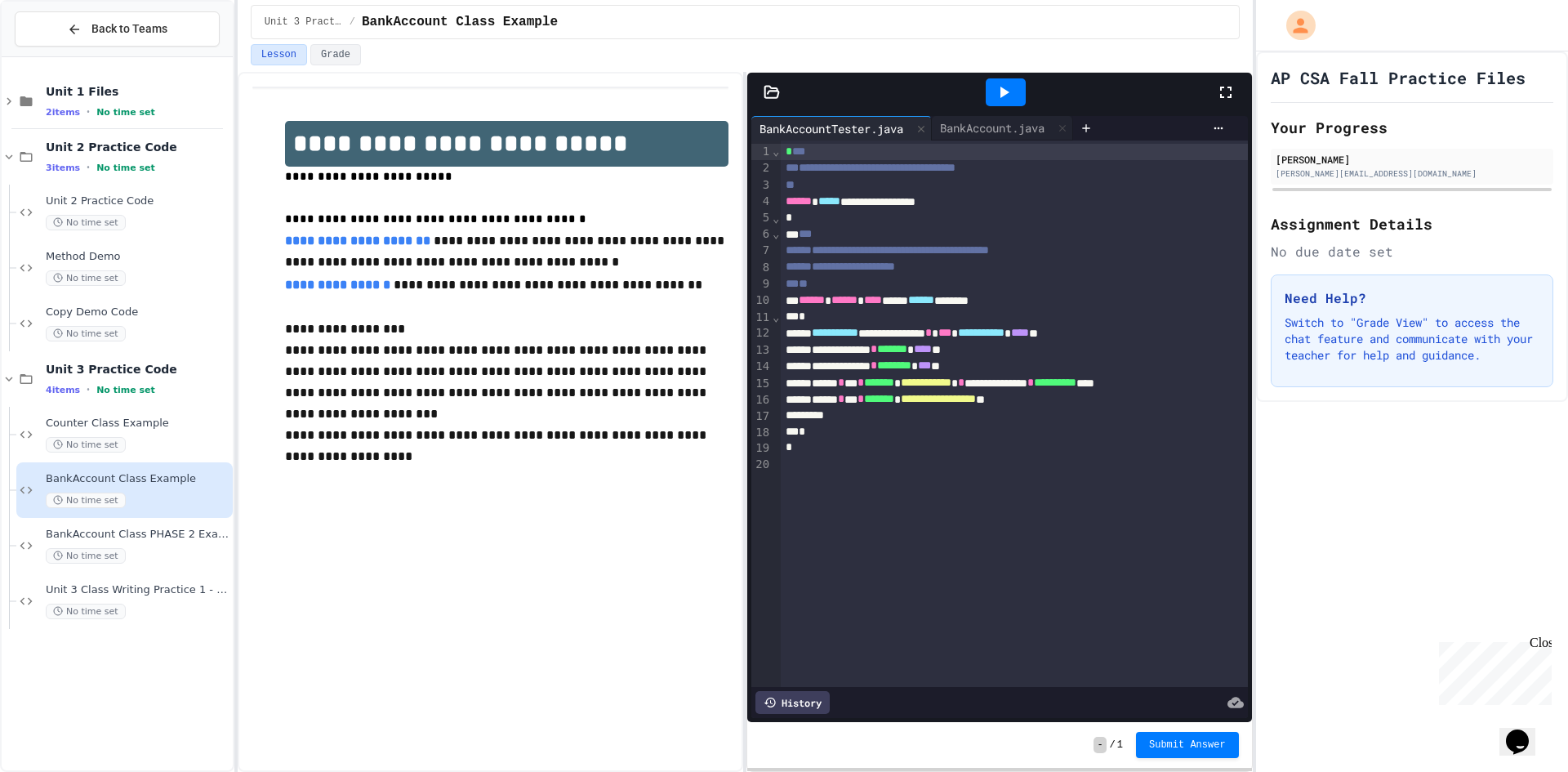
click at [1019, 94] on div at bounding box center [1006, 92] width 40 height 28
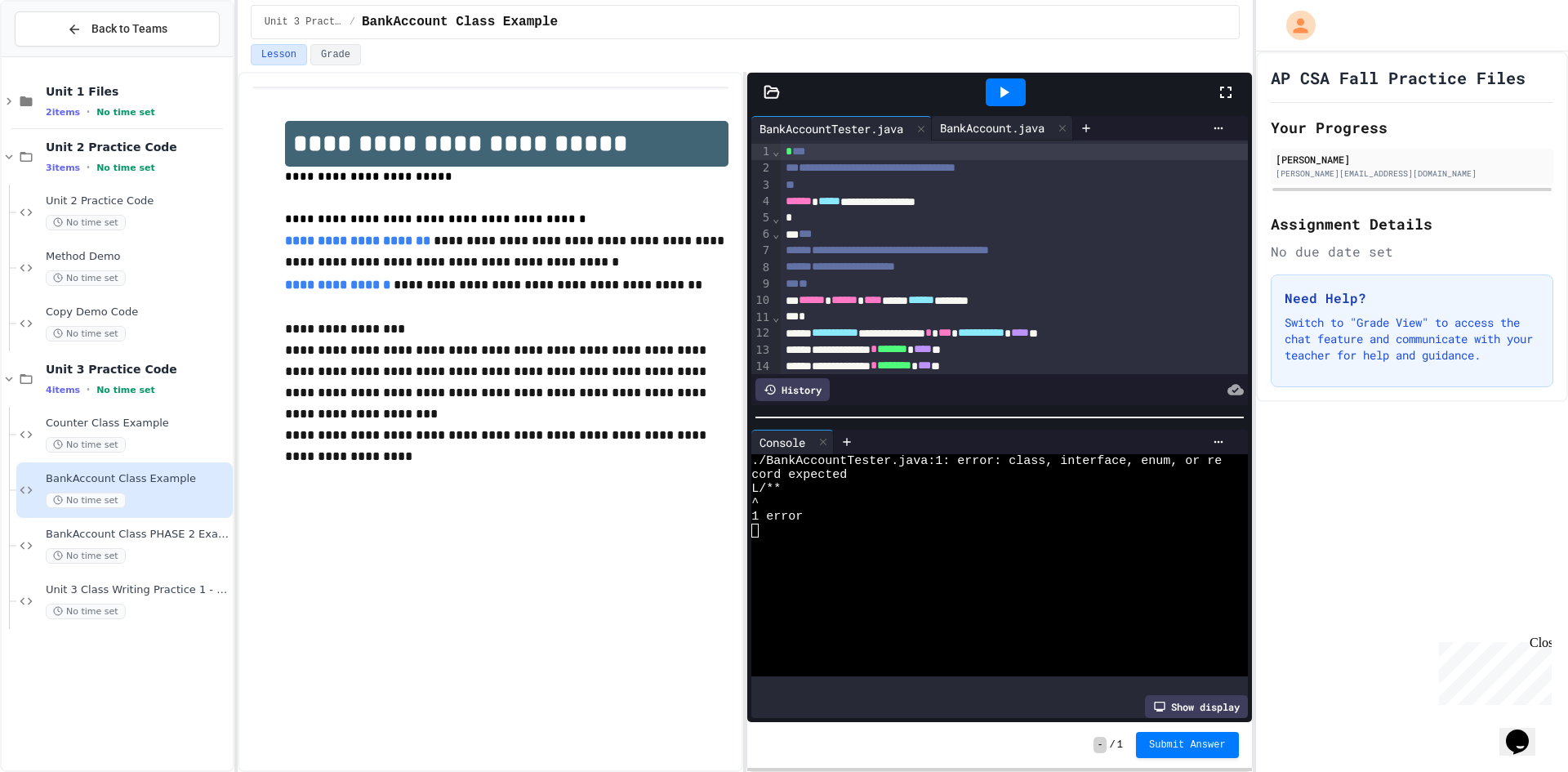
click at [1000, 124] on div "BankAccount.java" at bounding box center [992, 127] width 121 height 17
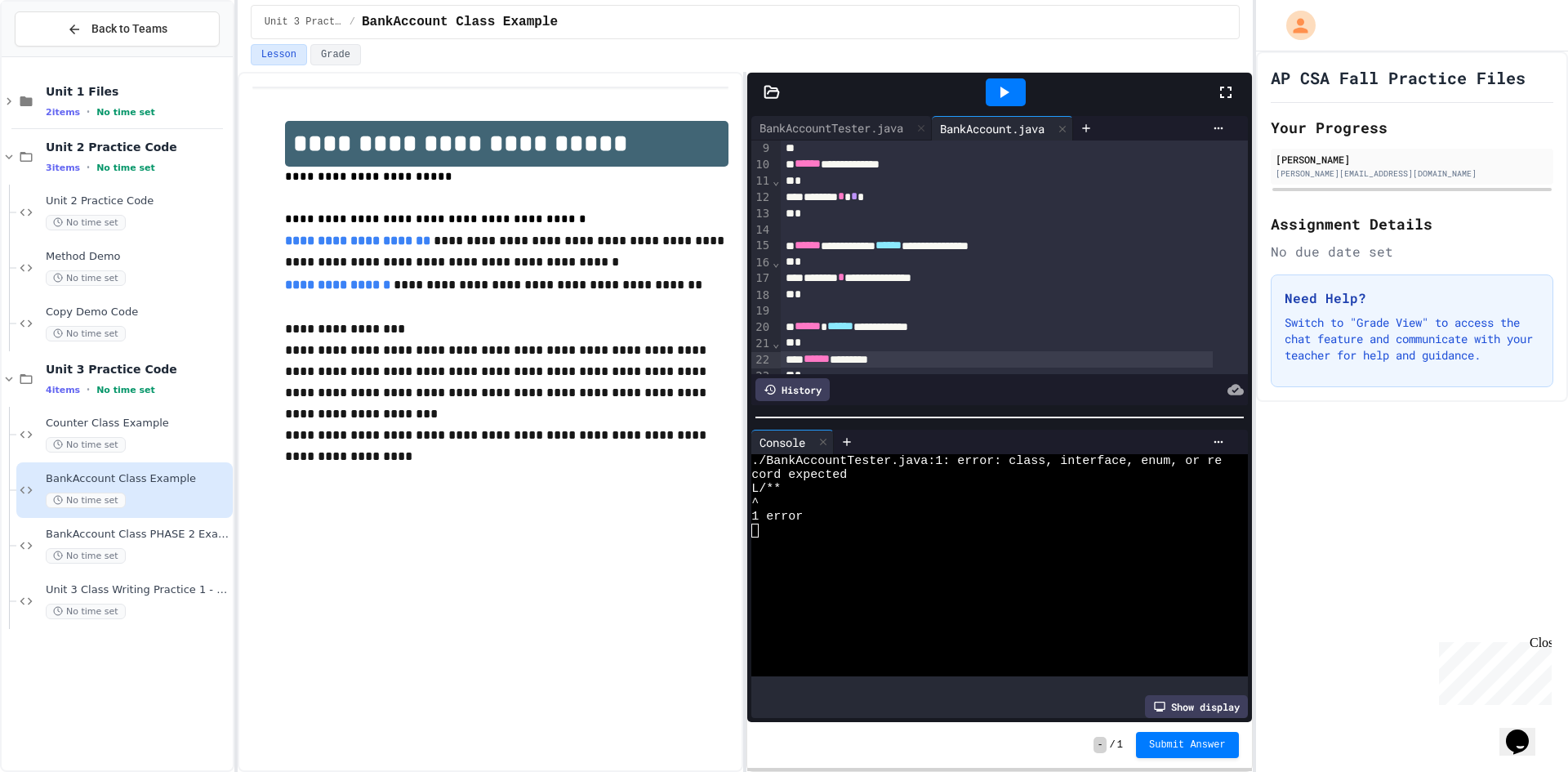
click at [998, 97] on icon at bounding box center [1004, 93] width 20 height 20
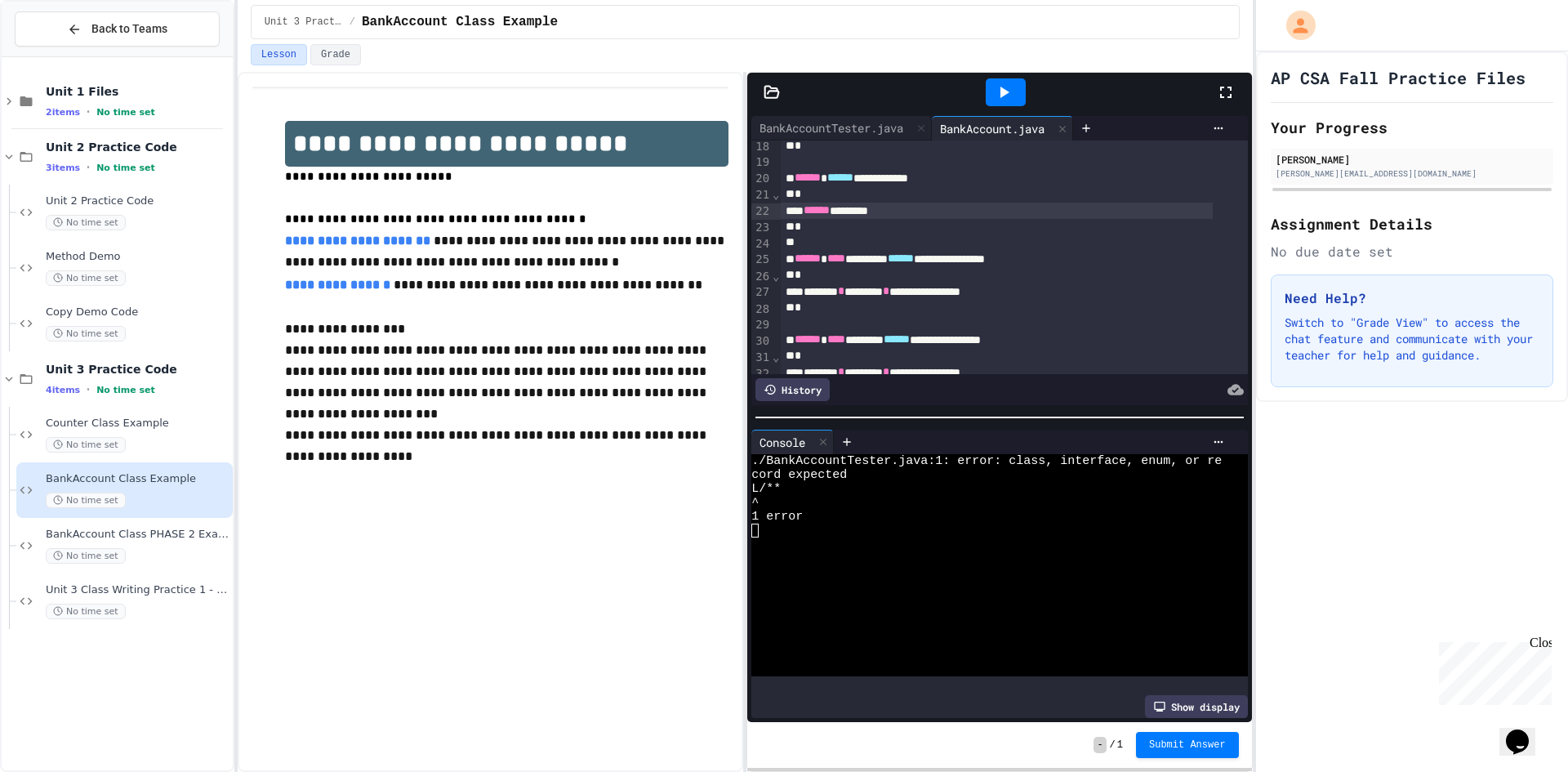
scroll to position [327, 0]
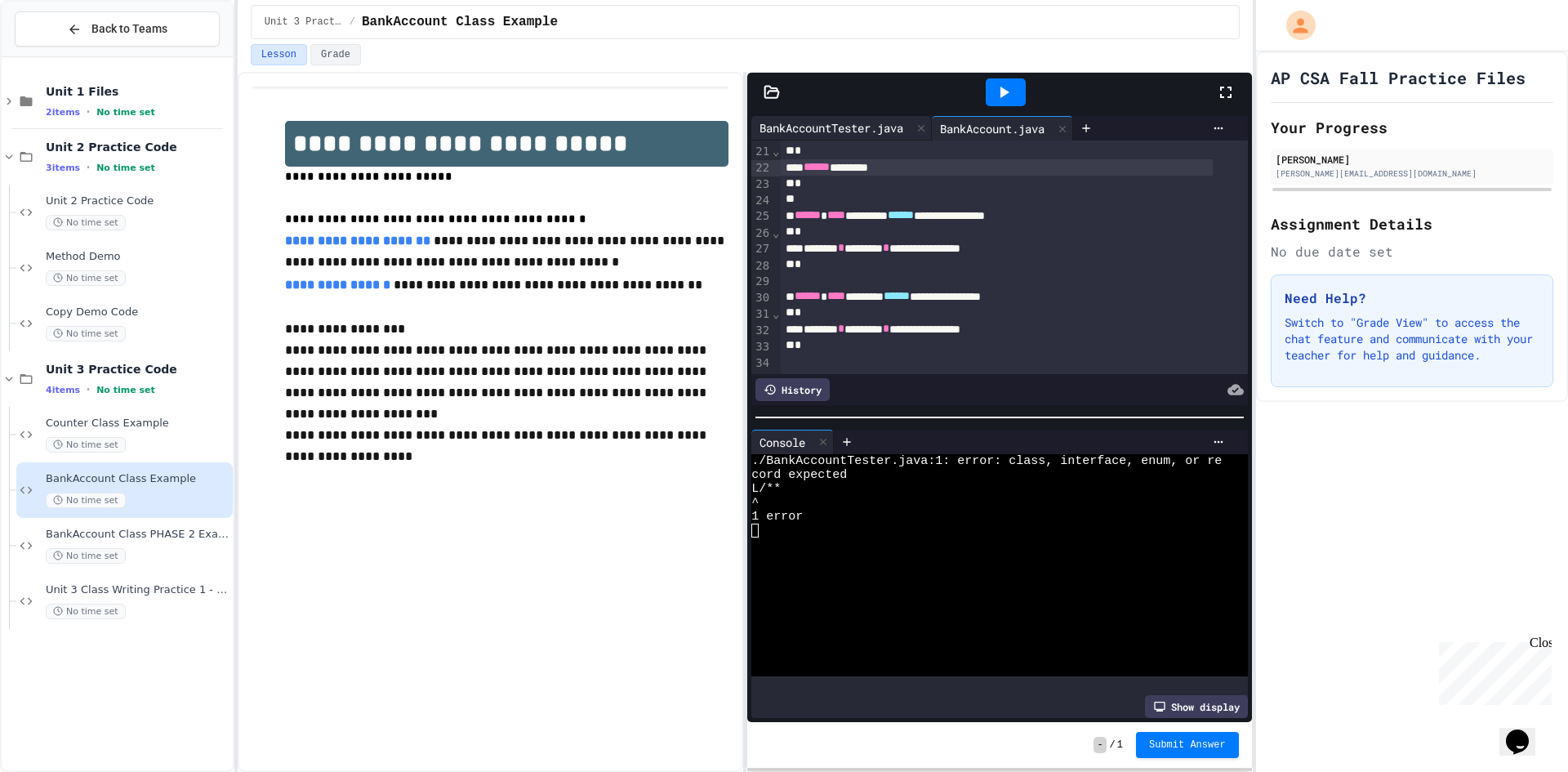
click at [861, 133] on div "BankAccountTester.java" at bounding box center [831, 127] width 160 height 17
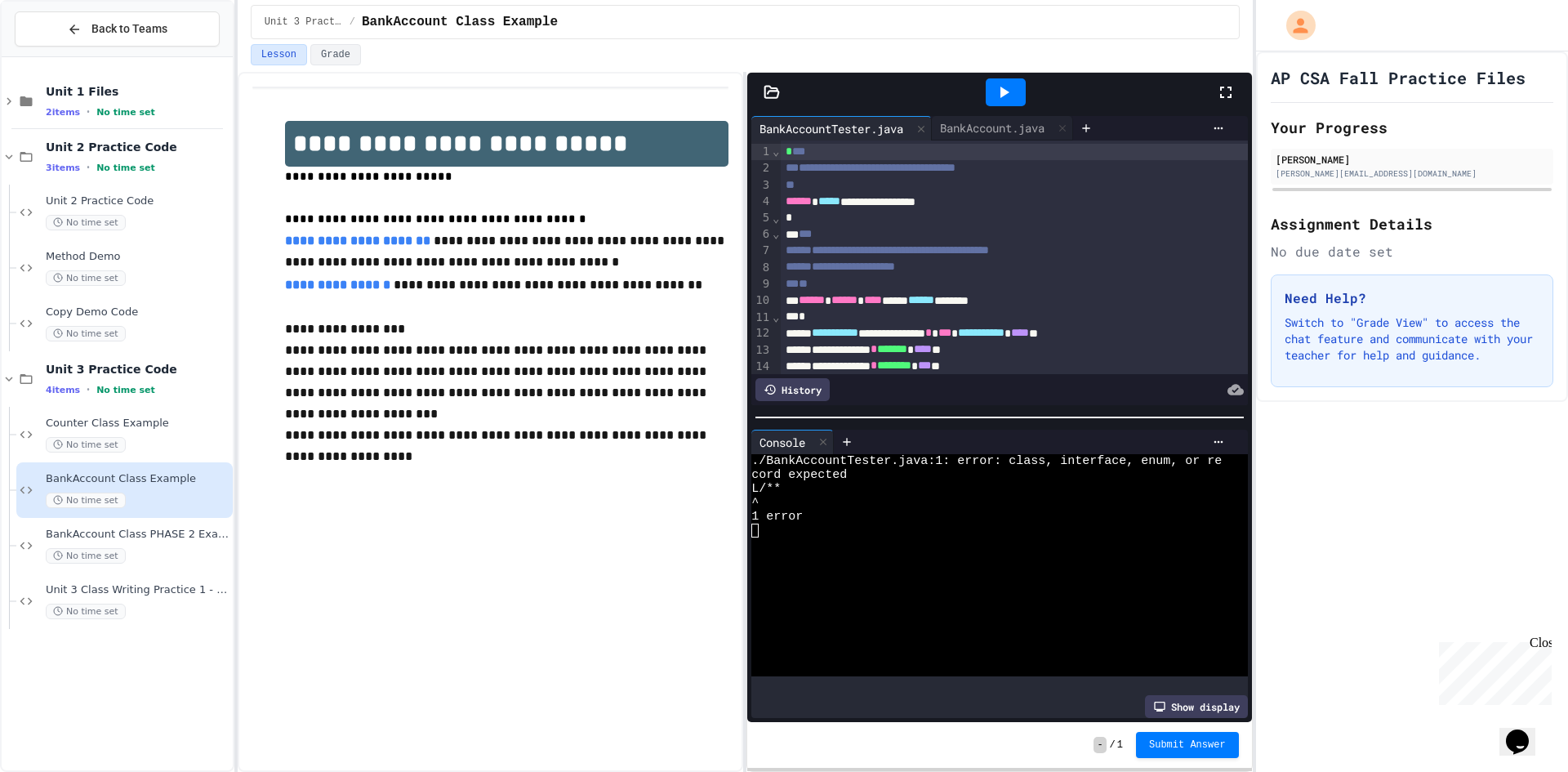
click at [790, 160] on div "**********" at bounding box center [1014, 168] width 467 height 16
click at [788, 152] on span "*" at bounding box center [788, 150] width 6 height 12
click at [1006, 101] on icon at bounding box center [1004, 93] width 20 height 20
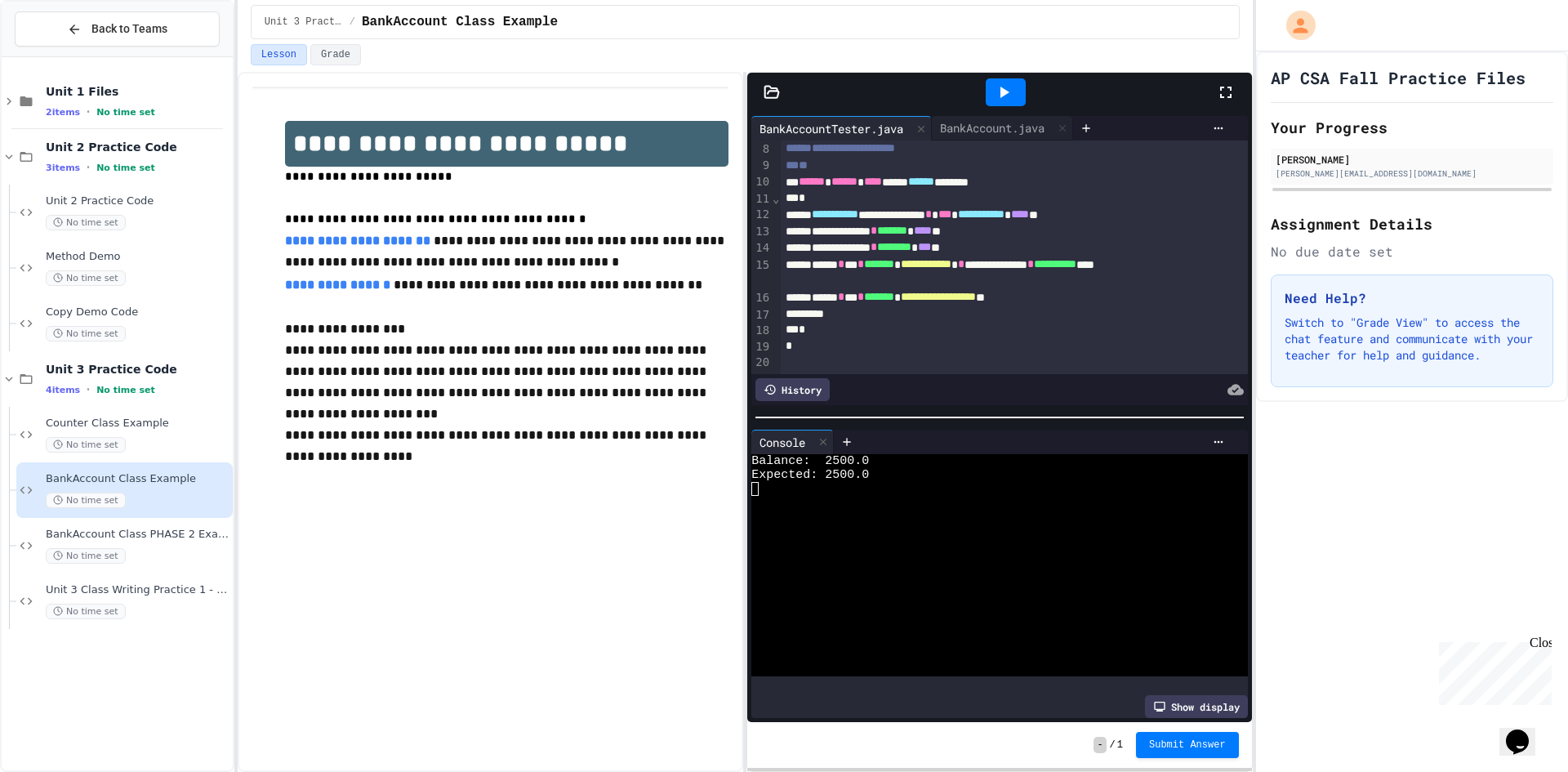
scroll to position [137, 0]
click at [1375, 531] on div "AP CSA Fall Practice Files Your Progress [PERSON_NAME] [PERSON_NAME][EMAIL_ADDR…" at bounding box center [1411, 411] width 312 height 720
click at [1214, 435] on div at bounding box center [1218, 442] width 26 height 13
click at [1239, 485] on li "Remove panel" at bounding box center [1260, 492] width 133 height 29
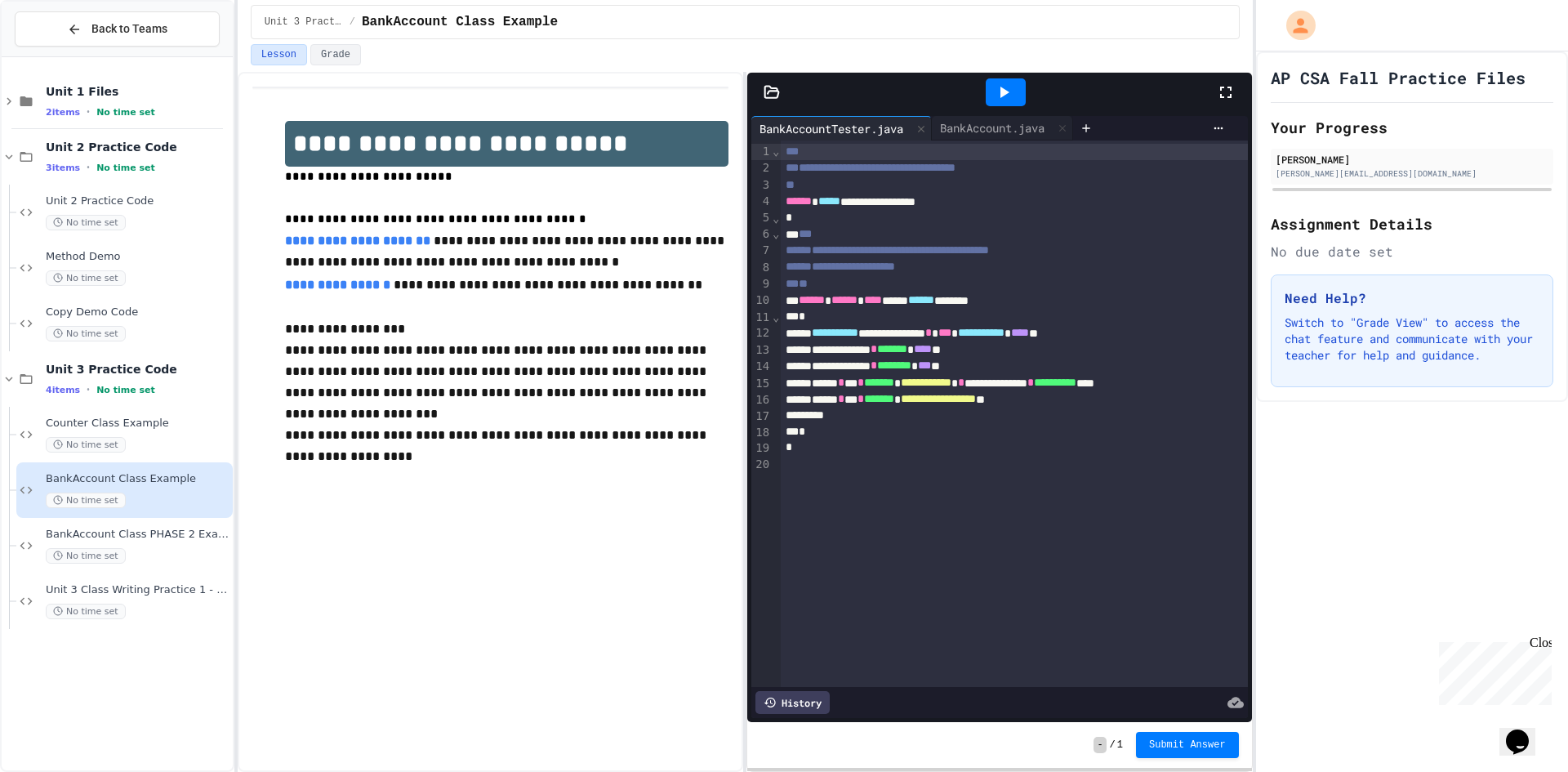
scroll to position [0, 0]
click at [1201, 749] on span "Submit Answer" at bounding box center [1187, 744] width 77 height 13
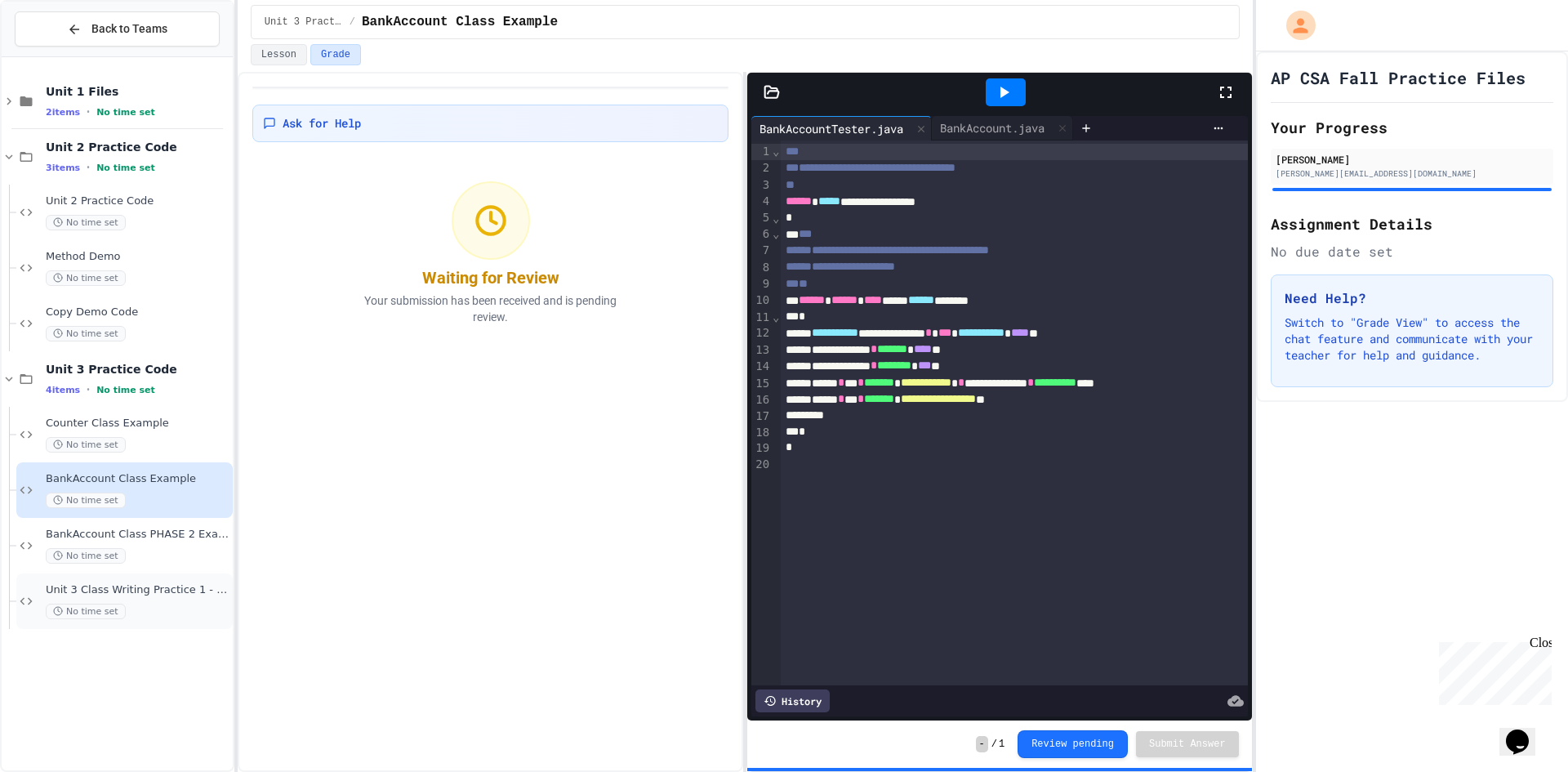
click at [153, 595] on span "Unit 3 Class Writing Practice 1 - CellPhone Class" at bounding box center [137, 590] width 183 height 14
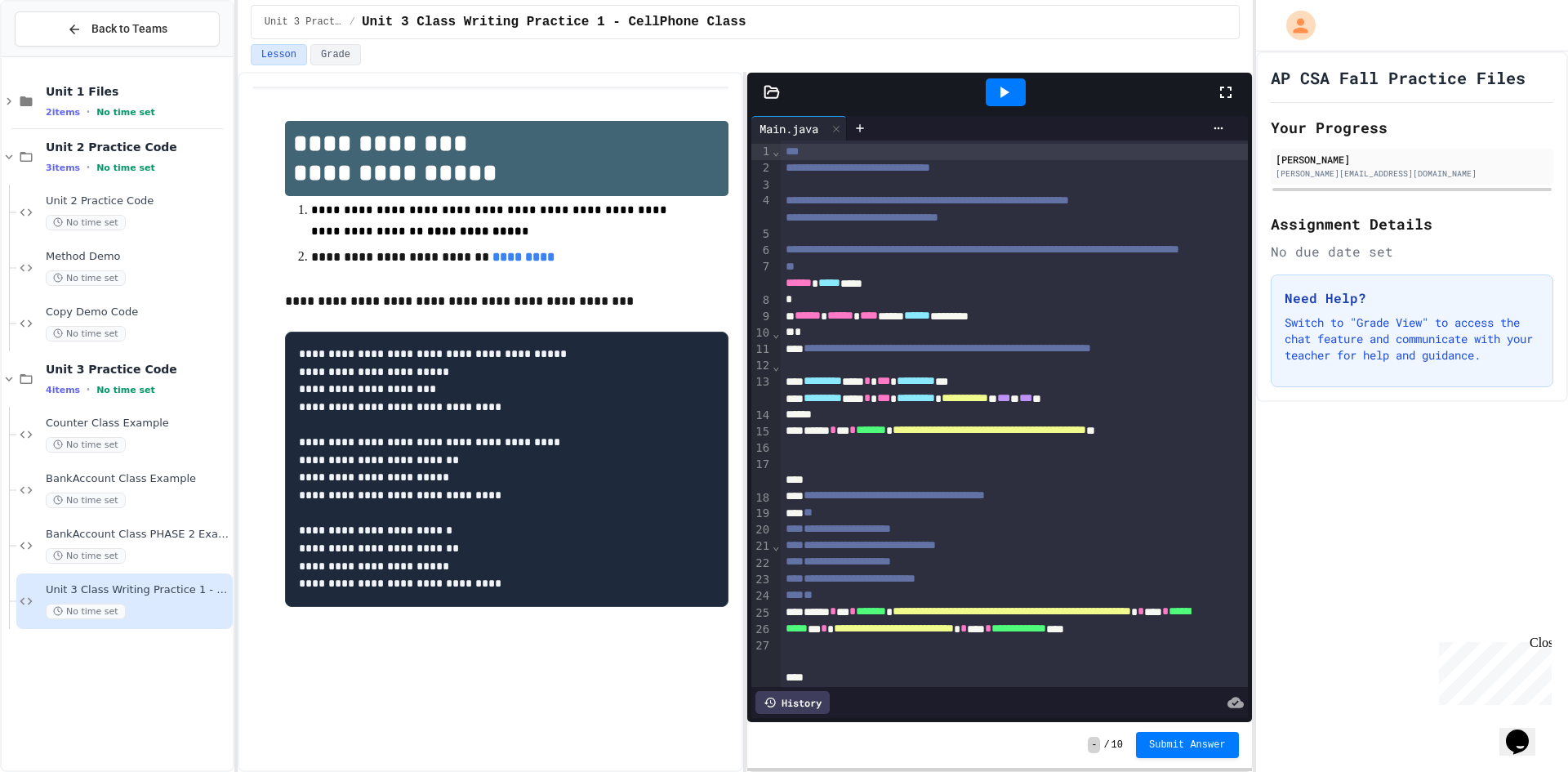
scroll to position [164, 0]
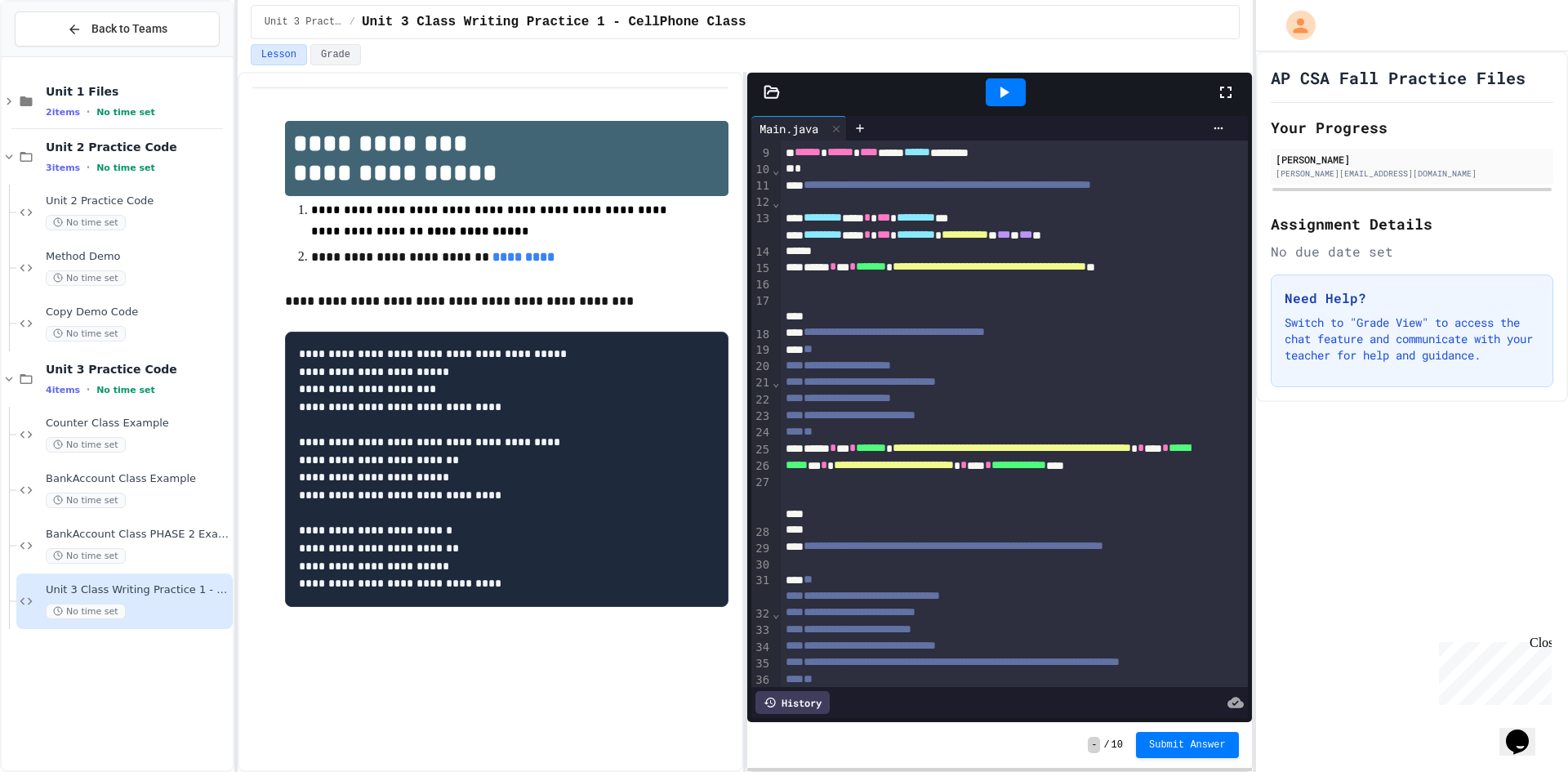
click at [990, 92] on div at bounding box center [1006, 92] width 40 height 28
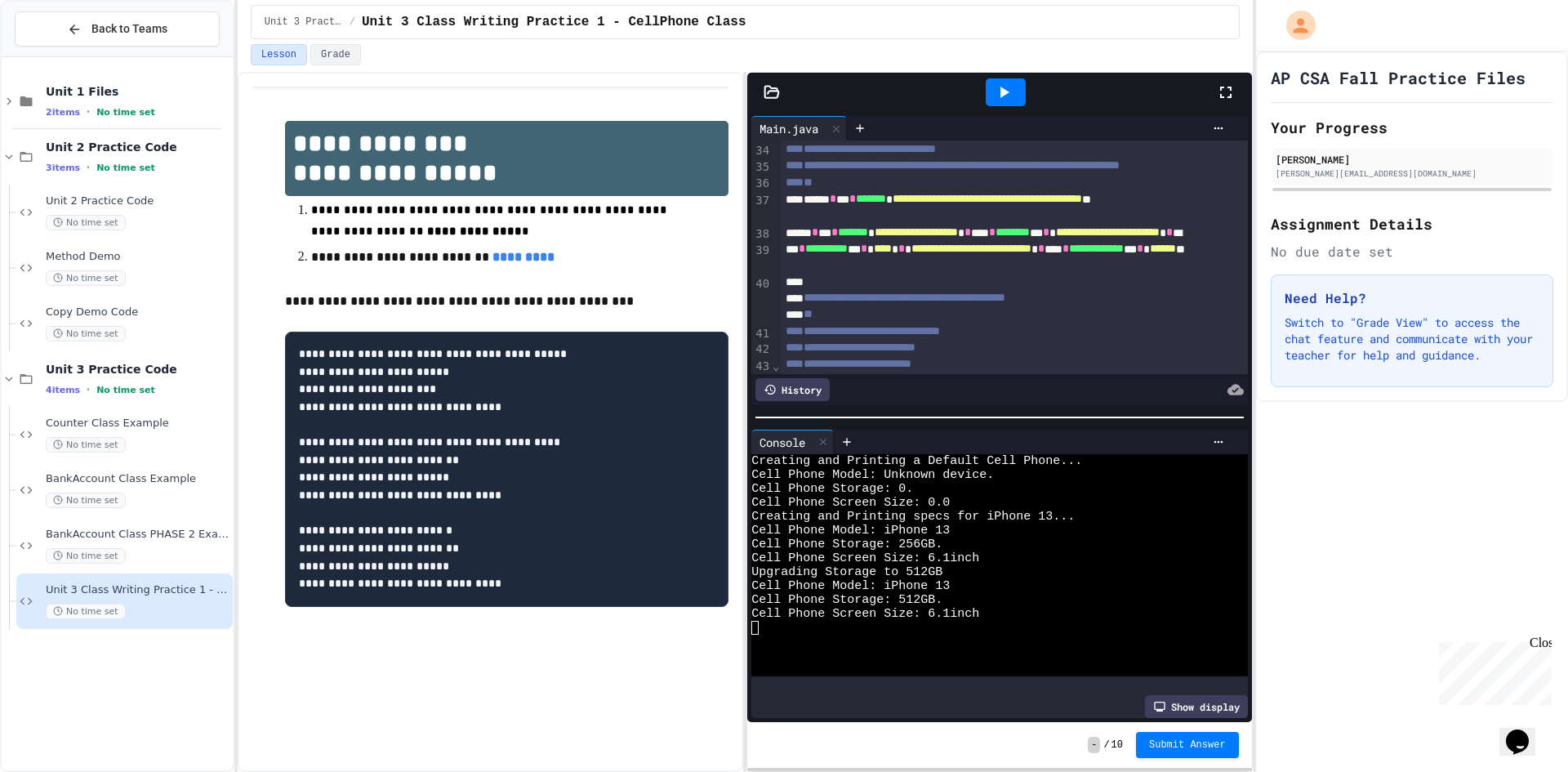
scroll to position [817, 0]
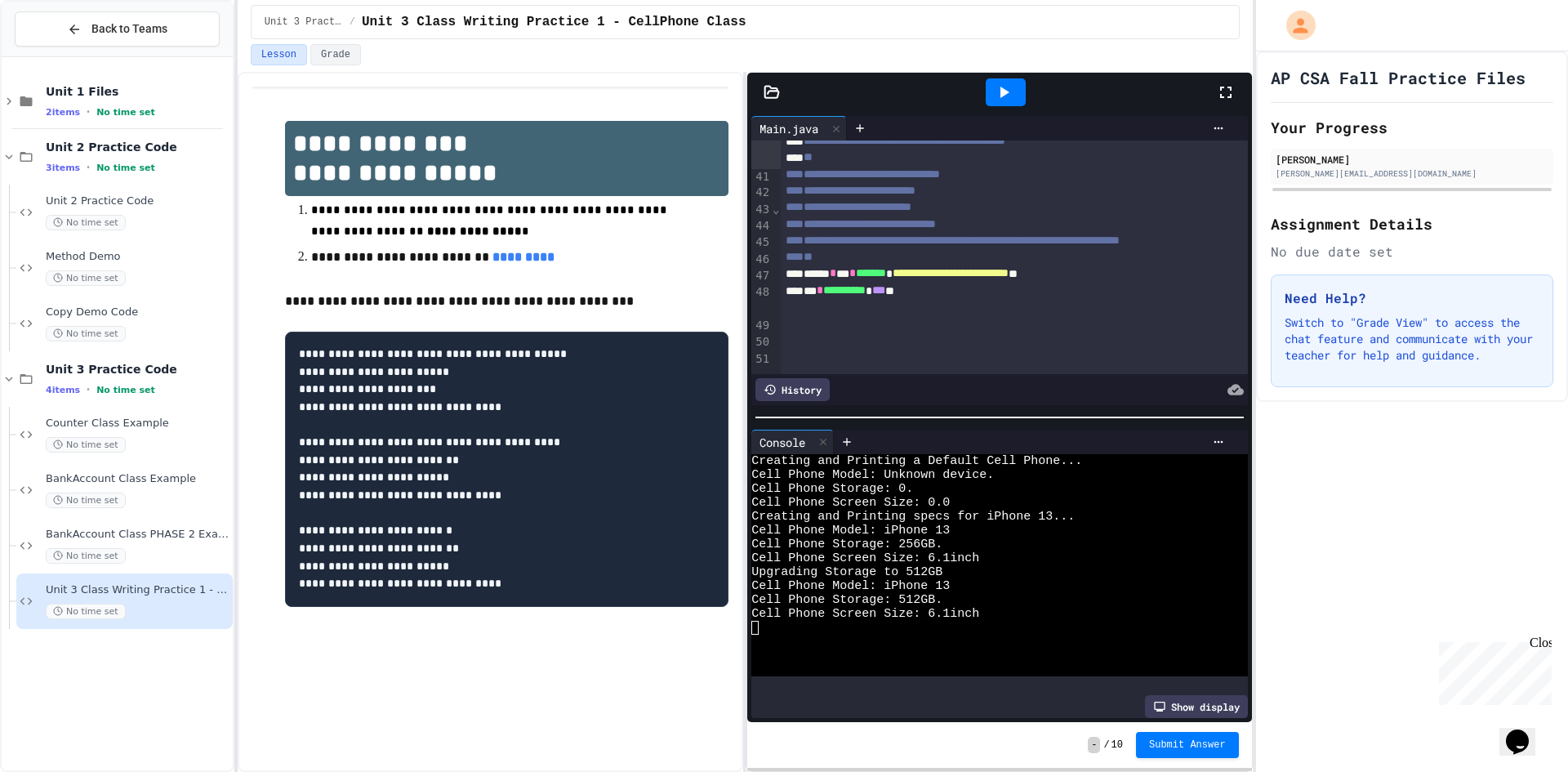
drag, startPoint x: 1017, startPoint y: 164, endPoint x: 1065, endPoint y: 159, distance: 48.3
click at [1065, 118] on div "**********" at bounding box center [996, 93] width 432 height 50
copy div "* ******"
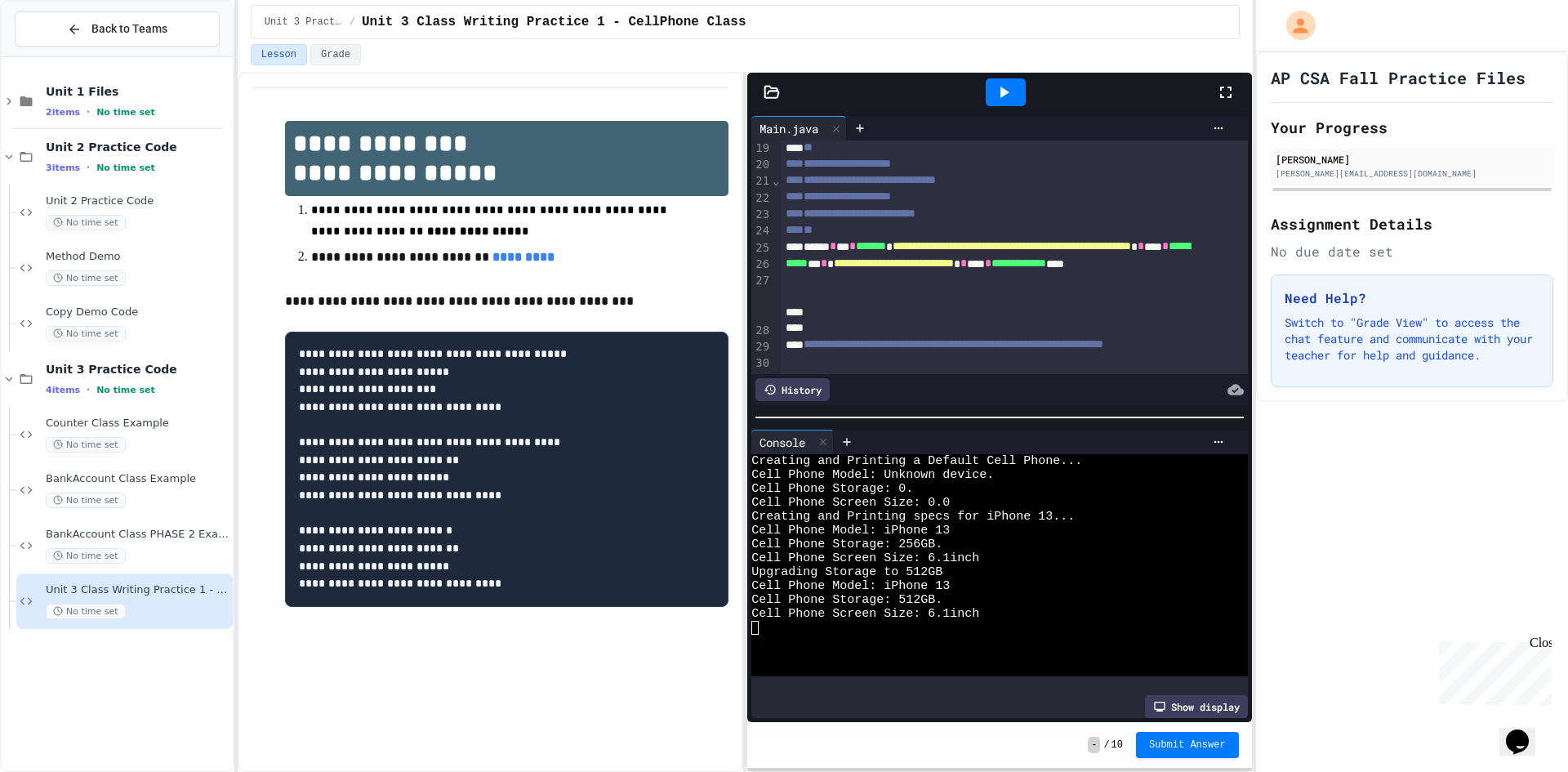
scroll to position [409, 0]
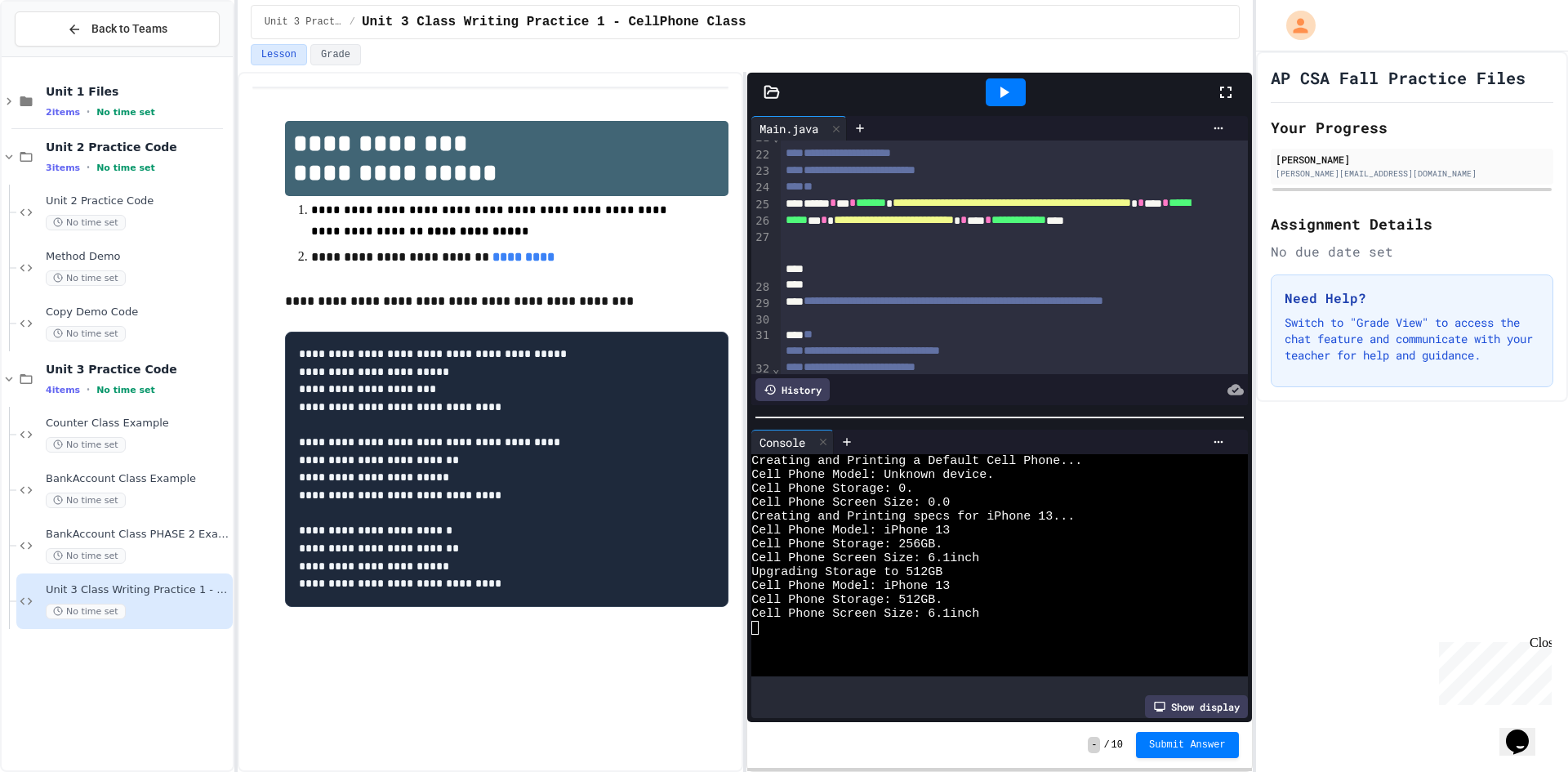
click at [929, 245] on div "**********" at bounding box center [996, 220] width 432 height 50
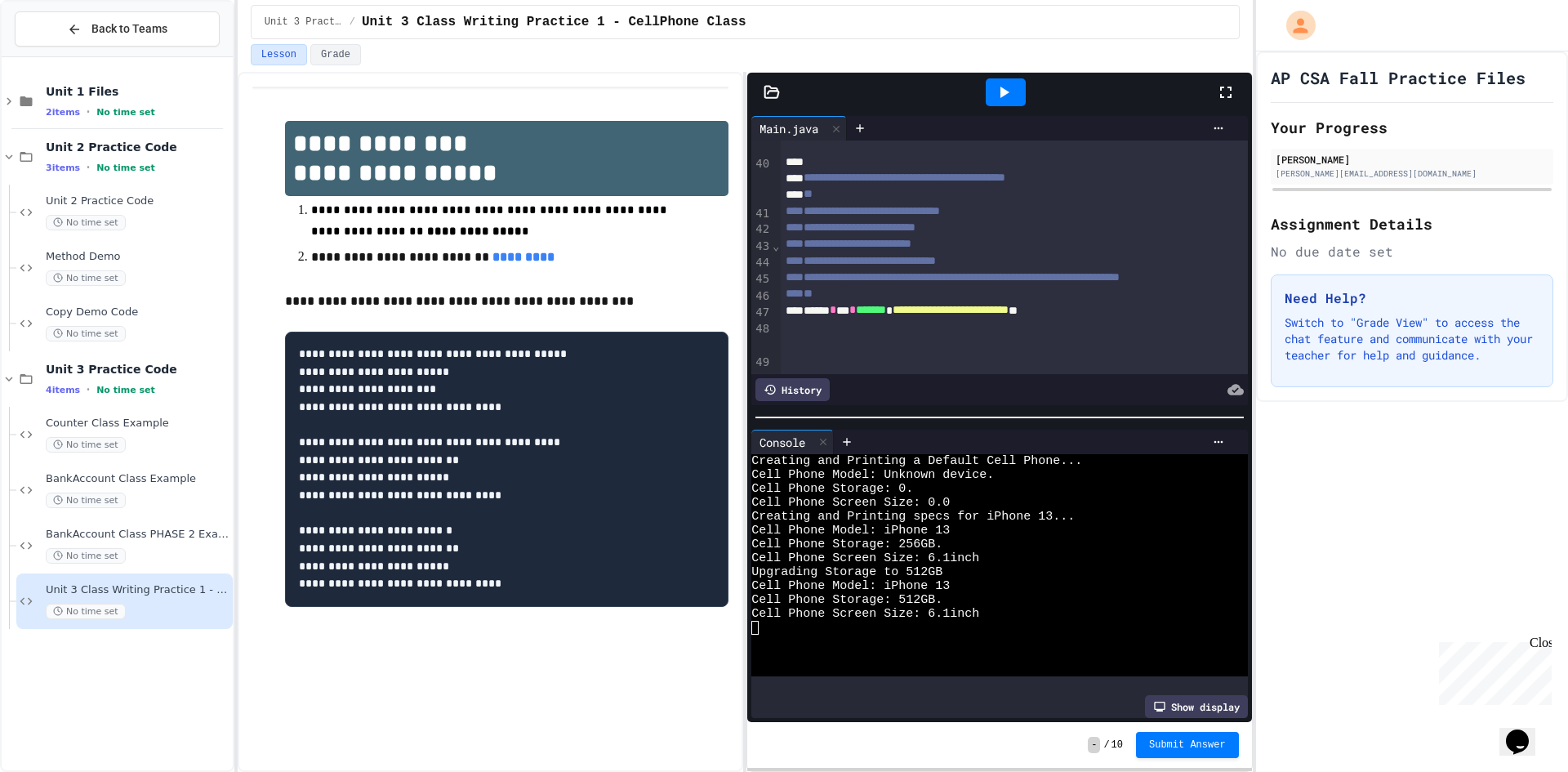
scroll to position [817, 0]
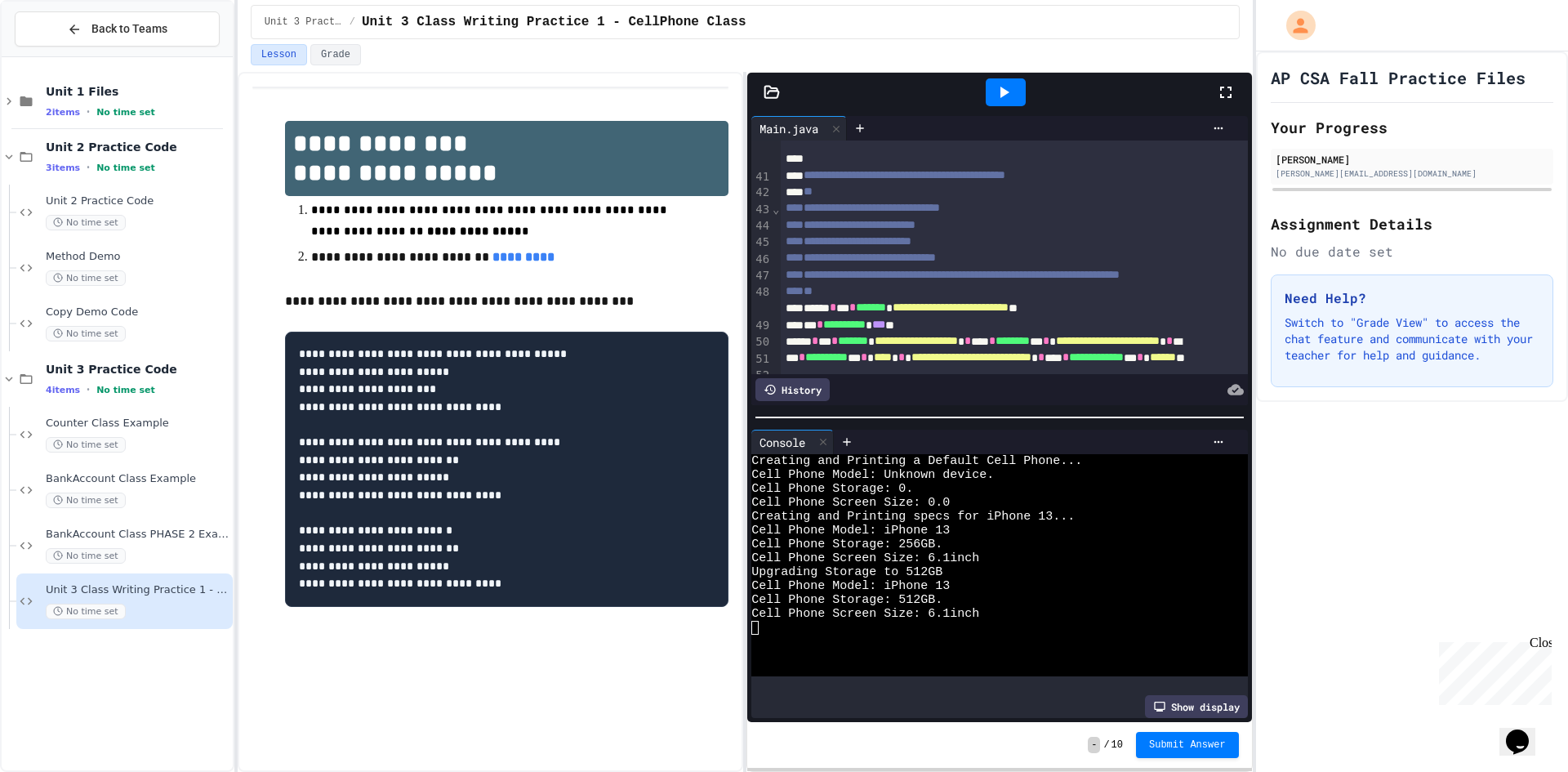
click at [1150, 132] on span "******" at bounding box center [1162, 126] width 26 height 12
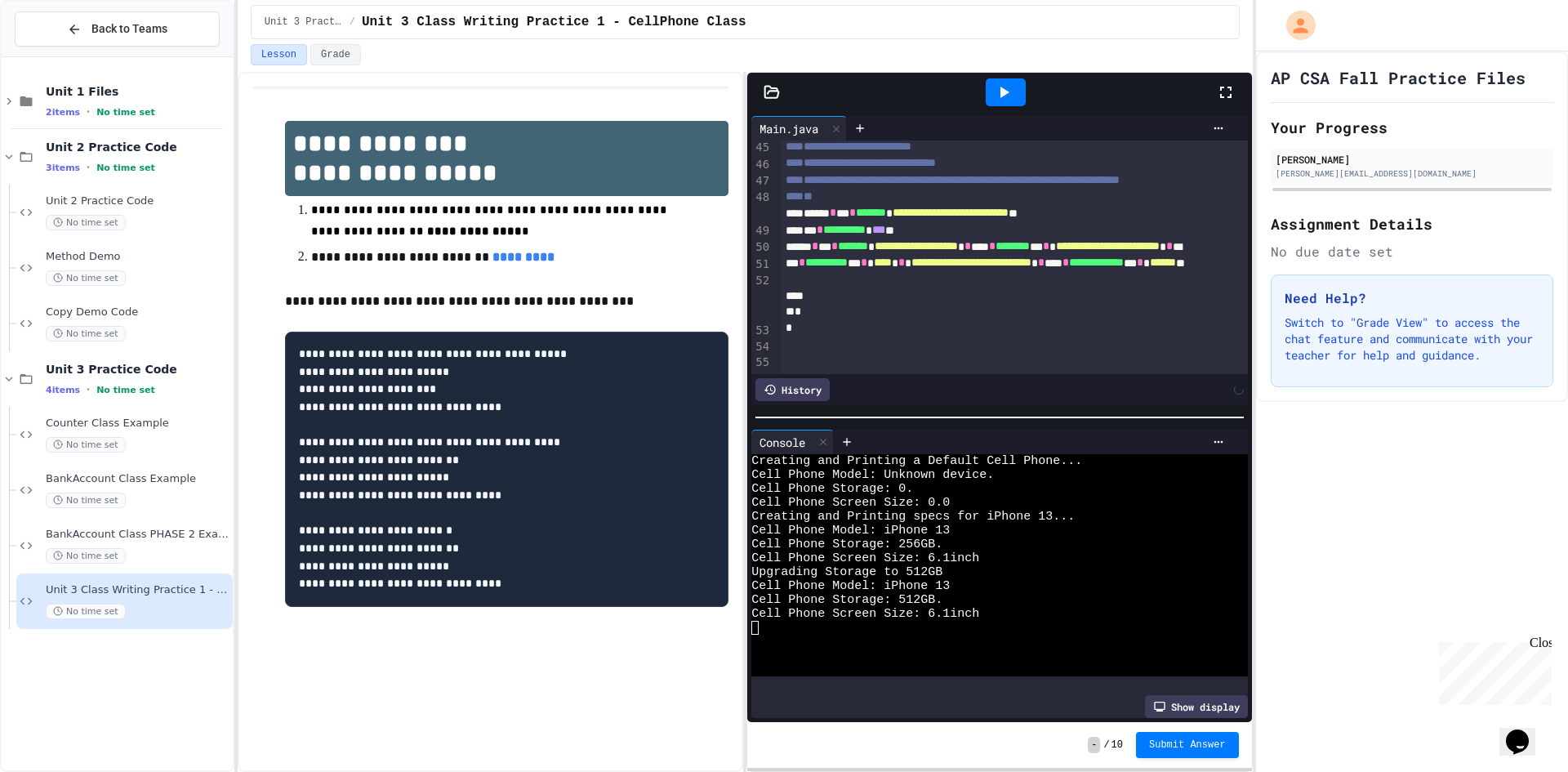
scroll to position [930, 0]
click at [1150, 268] on span "******" at bounding box center [1162, 262] width 26 height 12
click at [1150, 268] on span "*******" at bounding box center [1165, 262] width 30 height 12
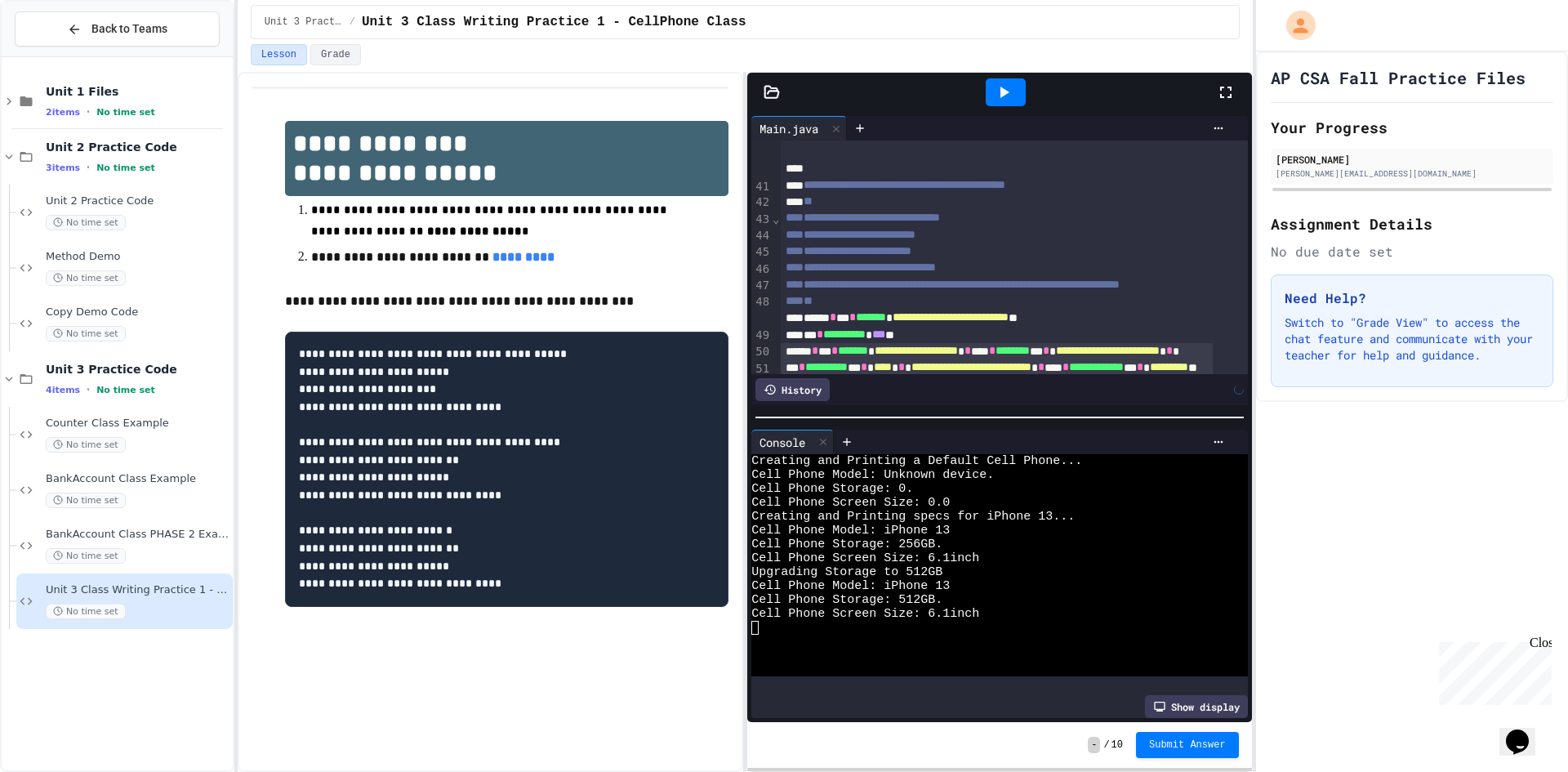
scroll to position [768, 0]
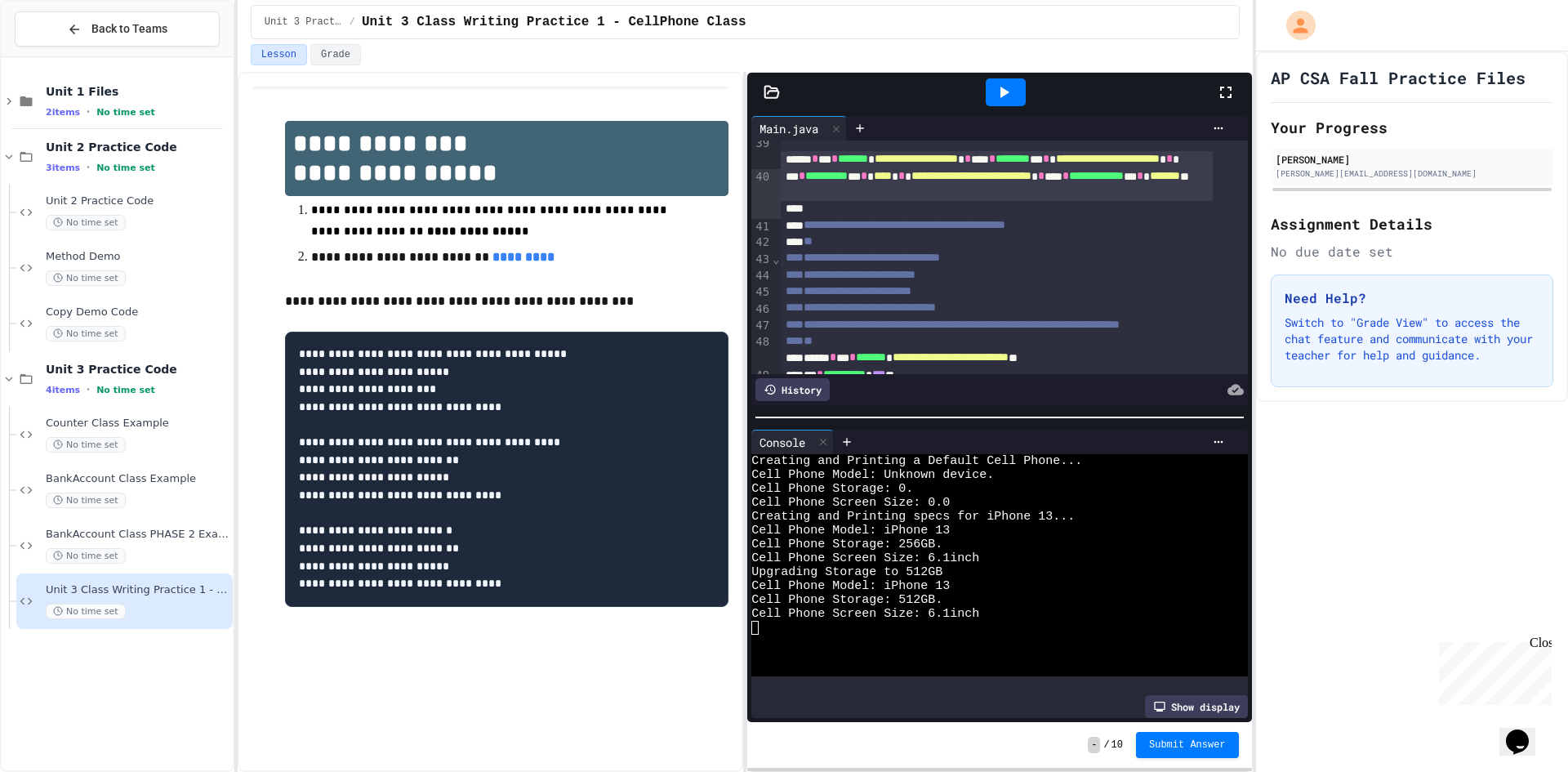
click at [1150, 182] on span "*******" at bounding box center [1165, 175] width 30 height 12
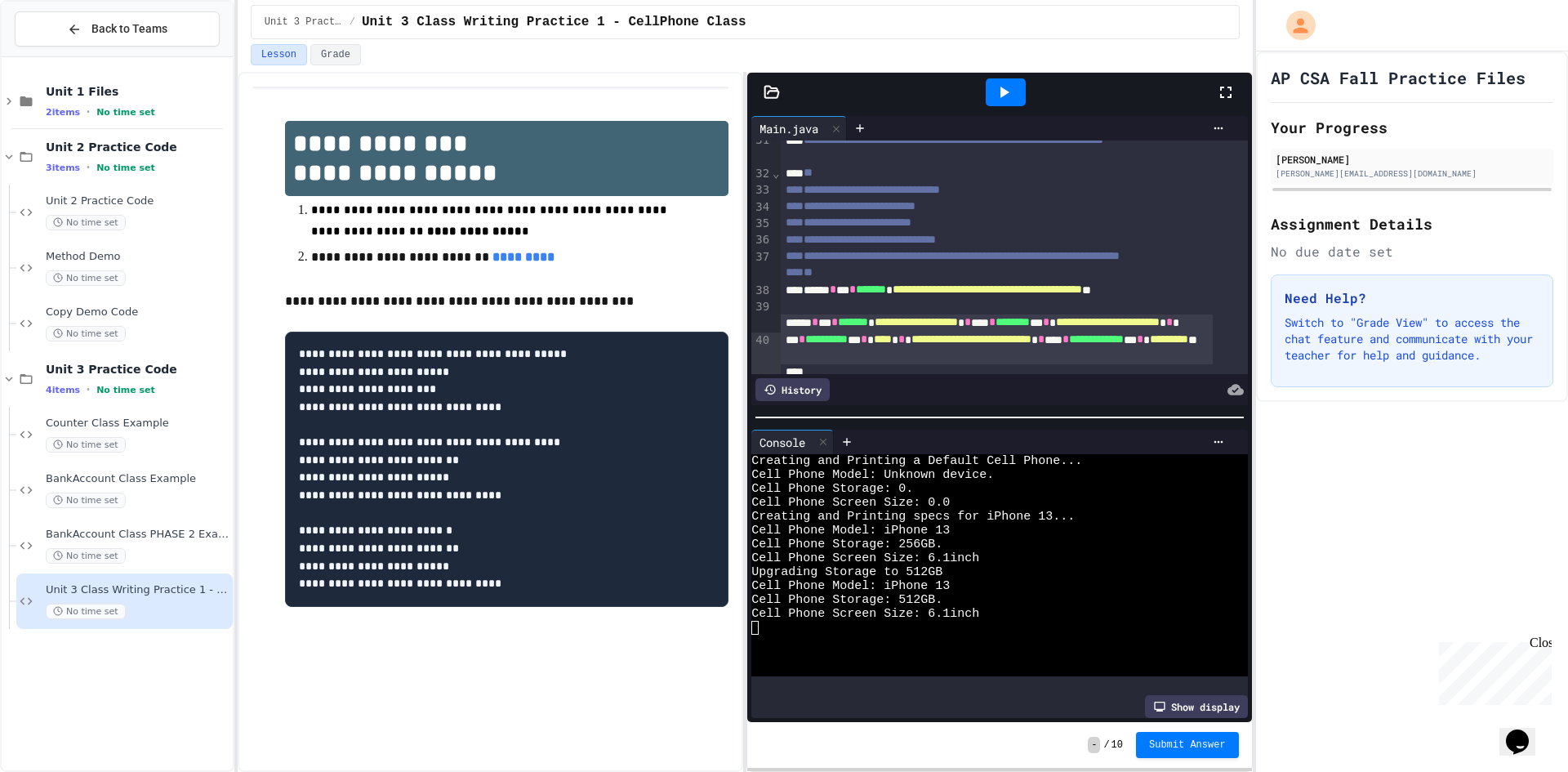
scroll to position [522, 0]
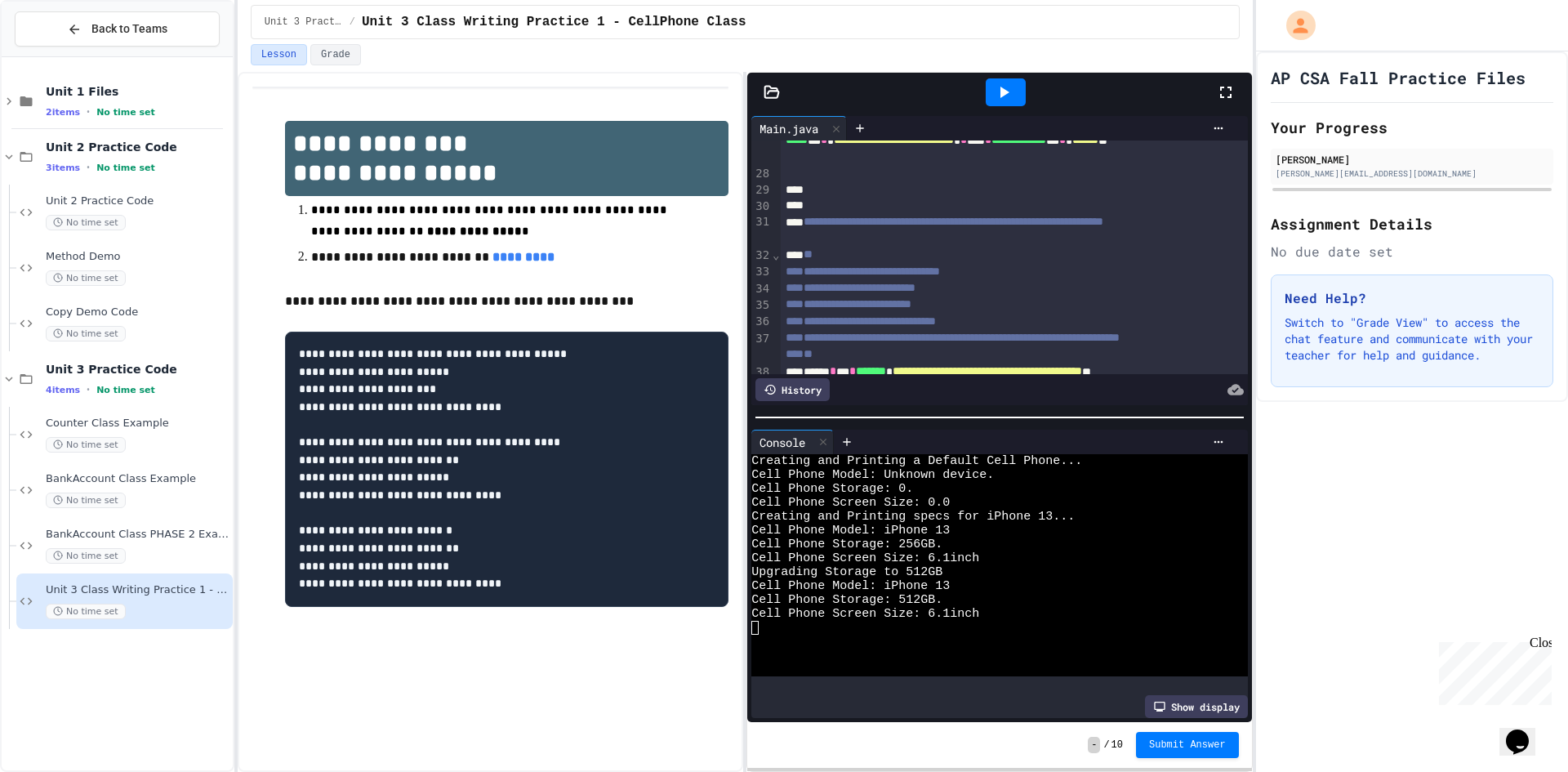
click at [1072, 145] on span "******" at bounding box center [1085, 140] width 26 height 12
click at [1072, 145] on span "*******" at bounding box center [1087, 140] width 30 height 12
click at [1019, 92] on div at bounding box center [1006, 92] width 40 height 28
click at [1203, 743] on span "Submit Answer" at bounding box center [1187, 744] width 77 height 13
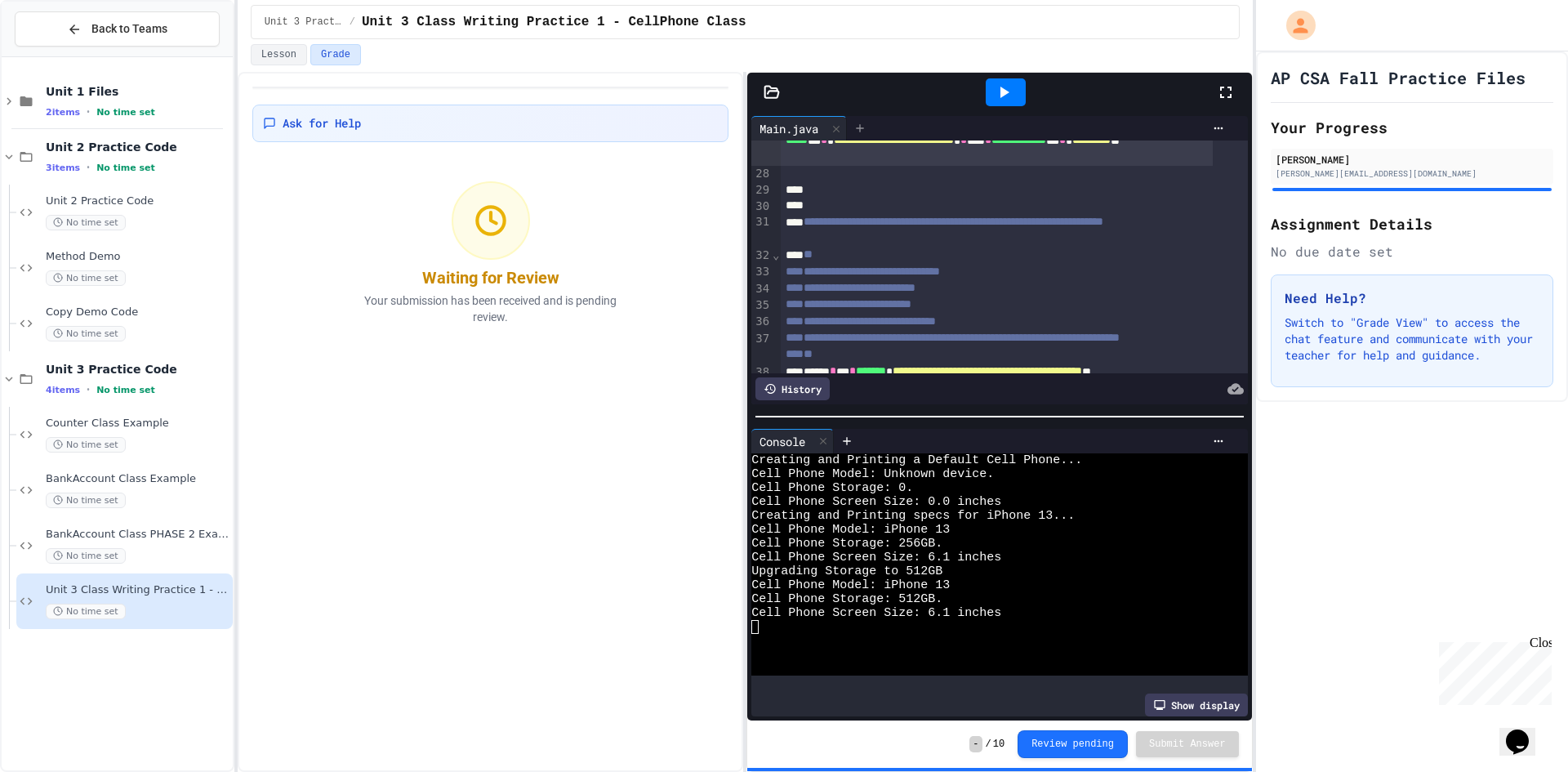
click at [867, 126] on icon at bounding box center [860, 128] width 13 height 13
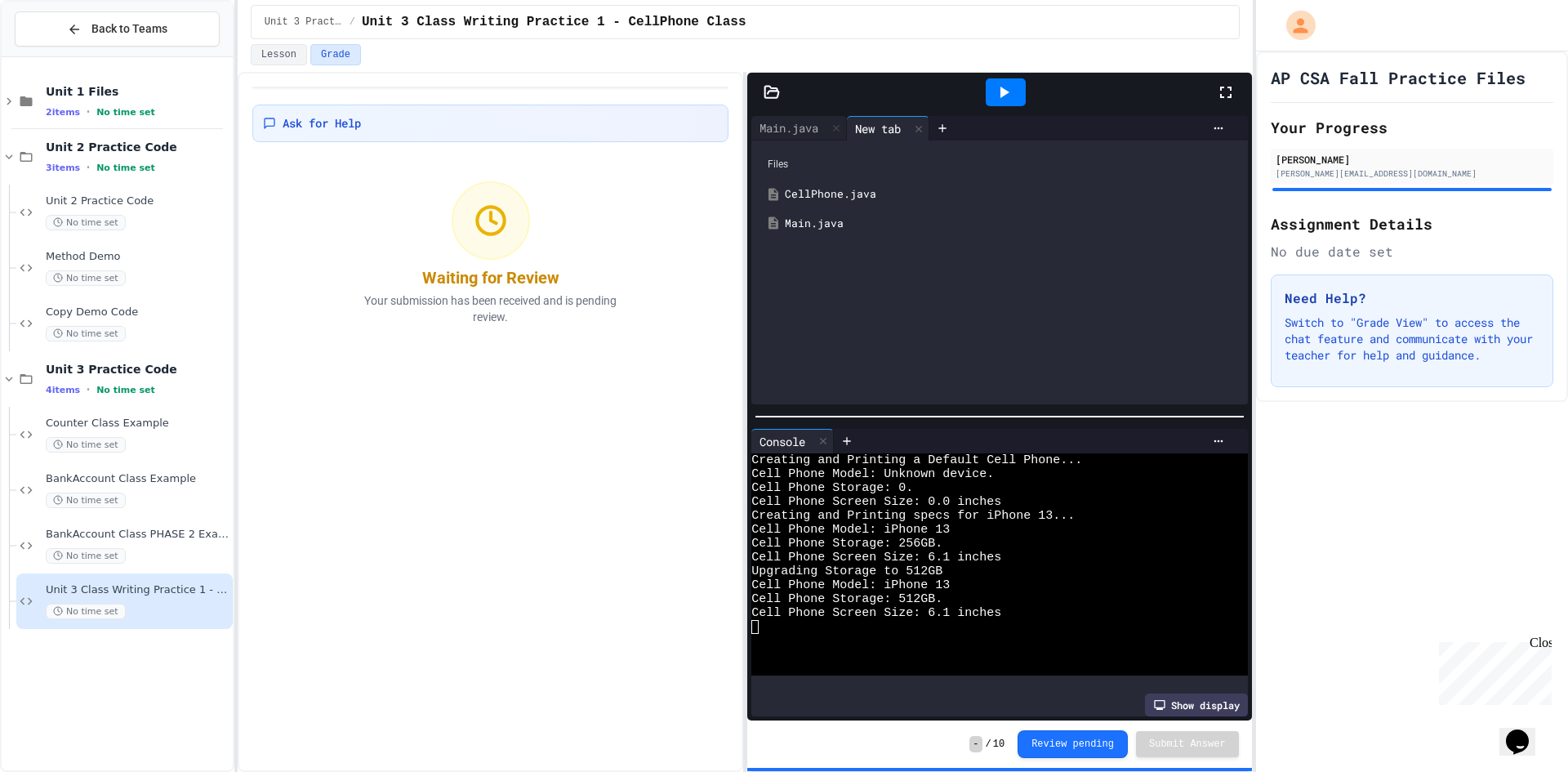
click at [867, 195] on div "CellPhone.java" at bounding box center [1011, 194] width 452 height 16
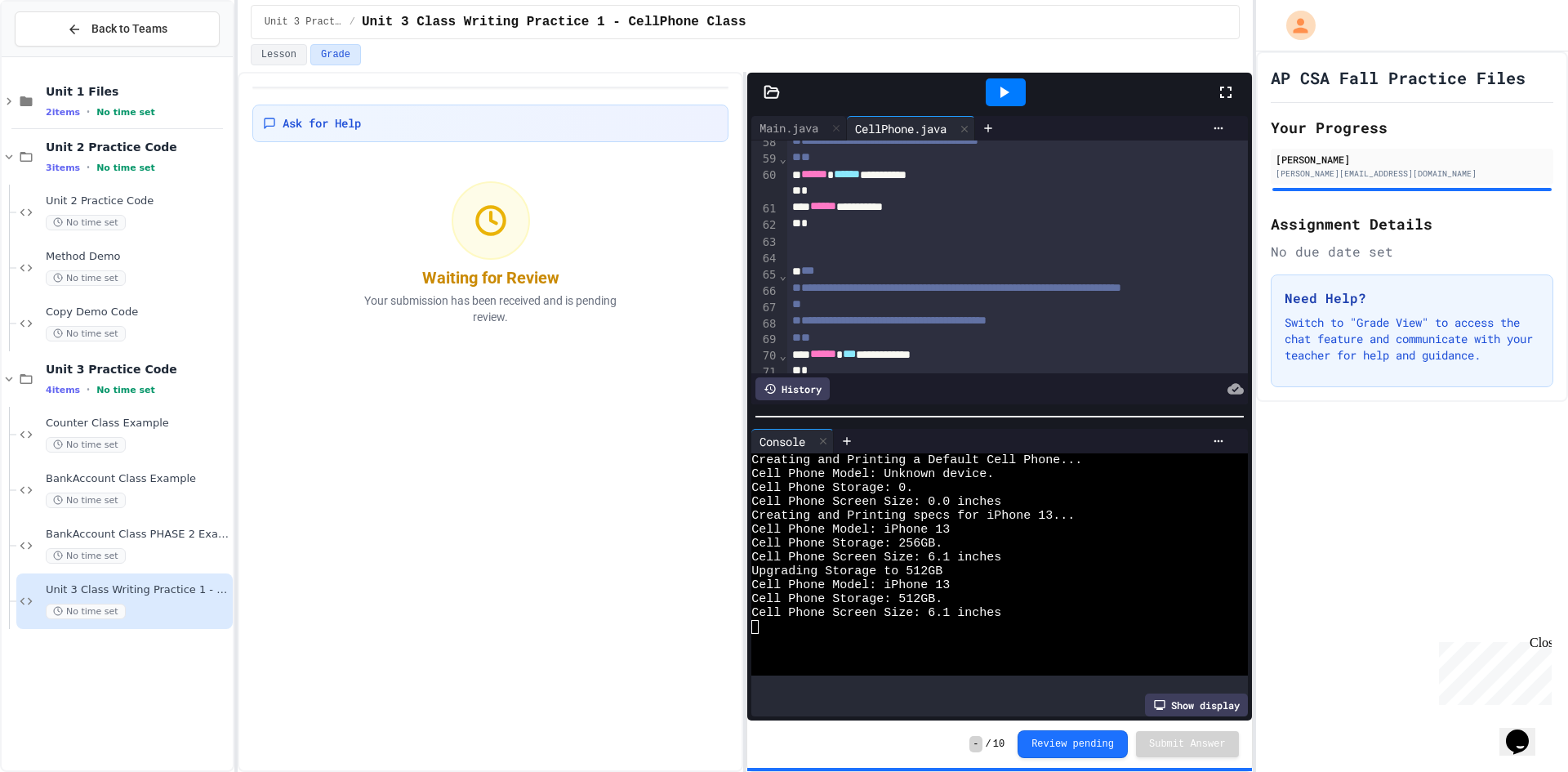
scroll to position [1144, 0]
